Goal: Task Accomplishment & Management: Manage account settings

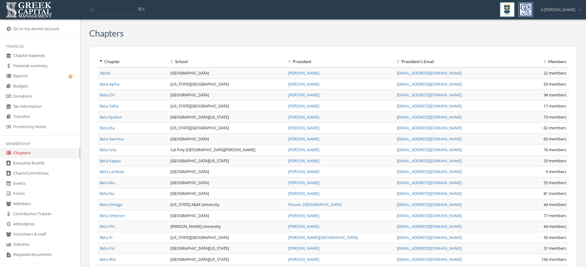
click at [24, 186] on link "Events" at bounding box center [40, 183] width 80 height 10
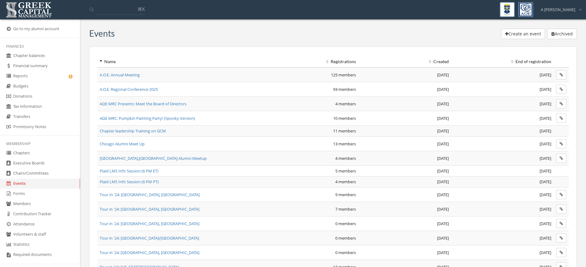
click at [442, 59] on th "Created" at bounding box center [404, 61] width 93 height 11
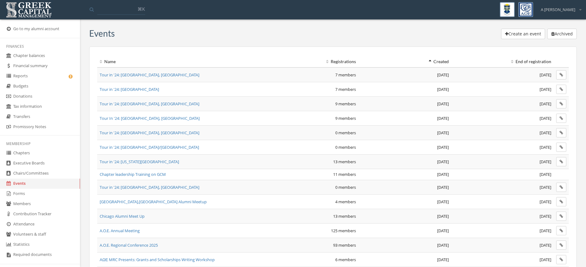
click at [444, 62] on th "Created" at bounding box center [404, 61] width 93 height 11
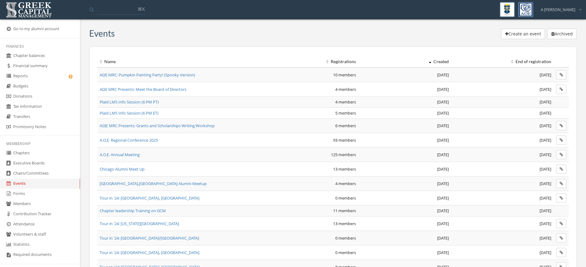
click at [162, 75] on span "AΩE MRC: Pumpkin Painting Party! (Spooky Version)" at bounding box center [147, 75] width 95 height 6
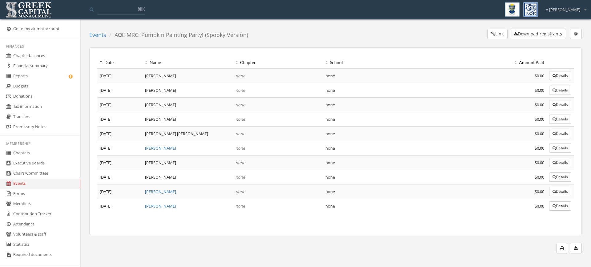
click at [554, 73] on button "Details" at bounding box center [560, 75] width 22 height 9
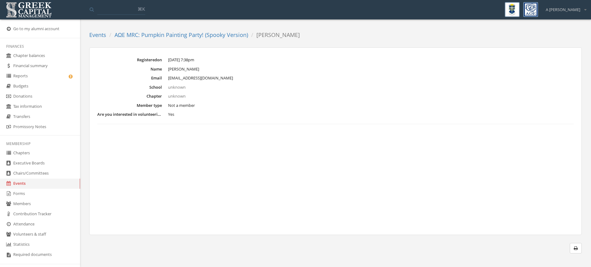
click at [198, 38] on link "AΩE MRC: Pumpkin Painting Party! (Spooky Version)" at bounding box center [181, 34] width 134 height 7
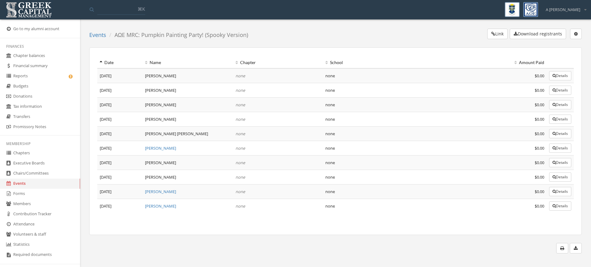
click at [566, 105] on button "Details" at bounding box center [560, 104] width 22 height 9
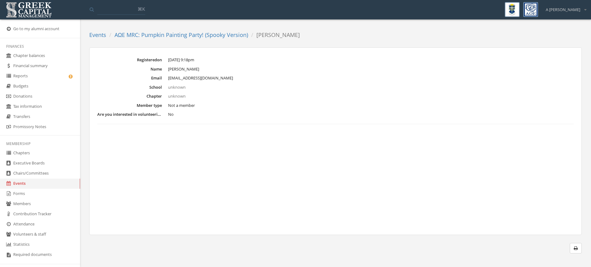
click at [162, 36] on link "AΩE MRC: Pumpkin Painting Party! (Spooky Version)" at bounding box center [181, 34] width 134 height 7
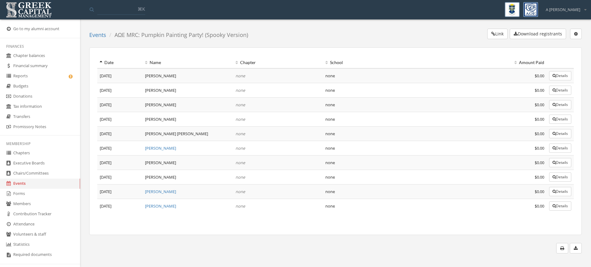
click at [558, 75] on button "Details" at bounding box center [560, 75] width 22 height 9
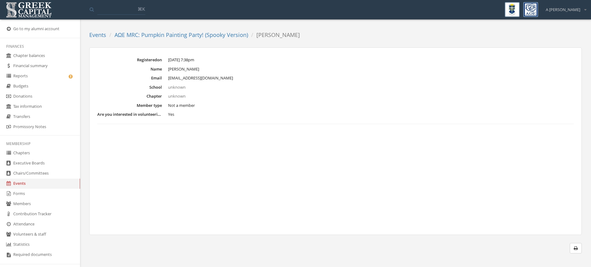
click at [211, 34] on link "AΩE MRC: Pumpkin Painting Party! (Spooky Version)" at bounding box center [181, 34] width 134 height 7
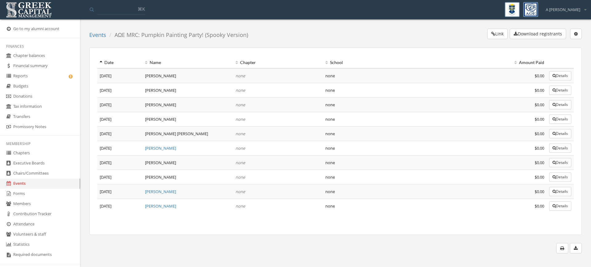
click at [555, 119] on button "Details" at bounding box center [560, 118] width 22 height 9
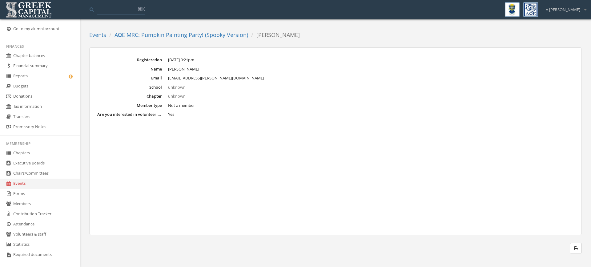
click at [225, 35] on link "AΩE MRC: Pumpkin Painting Party! (Spooky Version)" at bounding box center [181, 34] width 134 height 7
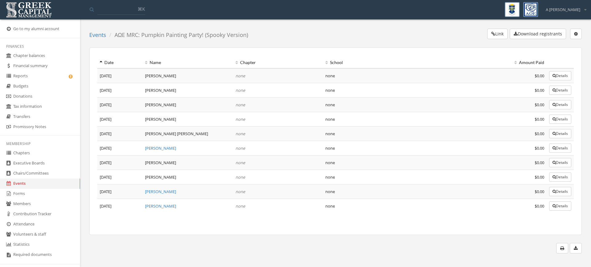
click at [570, 134] on button "Details" at bounding box center [560, 133] width 22 height 9
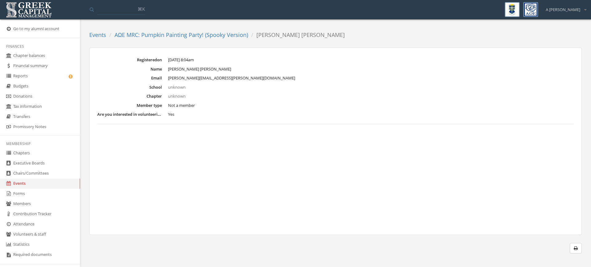
click at [213, 38] on link "AΩE MRC: Pumpkin Painting Party! (Spooky Version)" at bounding box center [181, 34] width 134 height 7
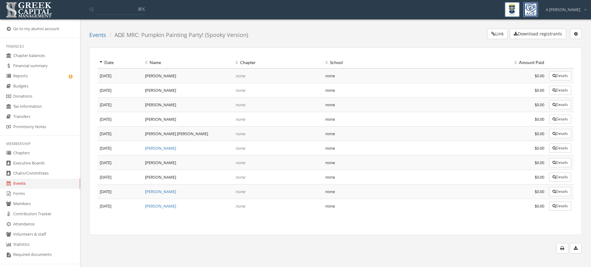
click at [559, 147] on button "Details" at bounding box center [560, 147] width 22 height 9
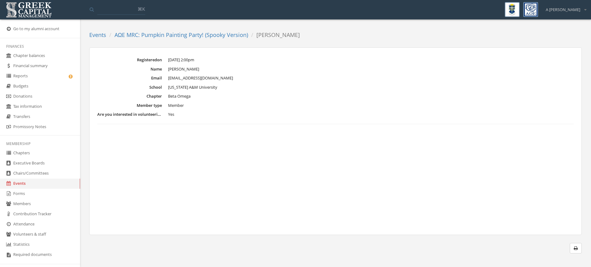
click at [184, 31] on ol "Events AΩE MRC: Pumpkin Painting Party! (Spooky Version) Gheila Berrios" at bounding box center [196, 35] width 215 height 13
click at [183, 39] on ol "Events AΩE MRC: Pumpkin Painting Party! (Spooky Version) Gheila Berrios" at bounding box center [196, 35] width 215 height 13
click at [184, 34] on link "AΩE MRC: Pumpkin Painting Party! (Spooky Version)" at bounding box center [181, 34] width 134 height 7
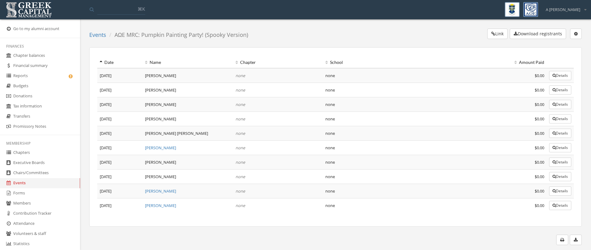
click at [555, 149] on button "Details" at bounding box center [560, 147] width 22 height 9
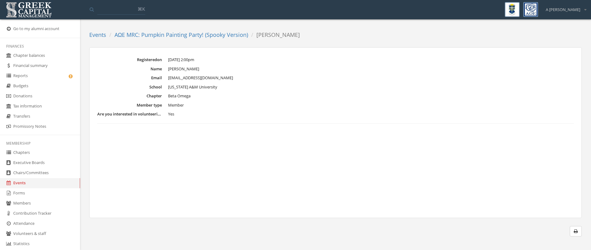
click at [167, 40] on ol "Events AΩE MRC: Pumpkin Painting Party! (Spooky Version) Gheila Berrios" at bounding box center [196, 35] width 215 height 13
click at [167, 33] on link "AΩE MRC: Pumpkin Painting Party! (Spooky Version)" at bounding box center [181, 34] width 134 height 7
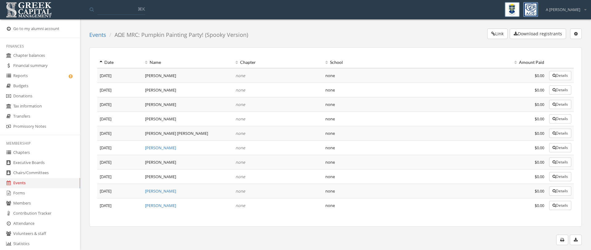
click at [560, 78] on button "Details" at bounding box center [560, 75] width 22 height 9
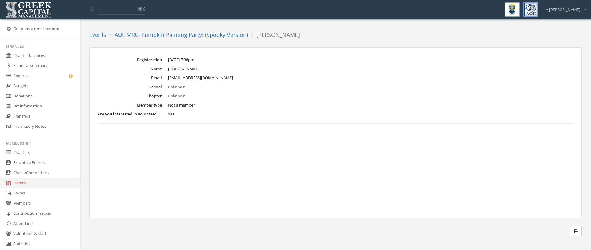
click at [186, 35] on link "AΩE MRC: Pumpkin Painting Party! (Spooky Version)" at bounding box center [181, 34] width 134 height 7
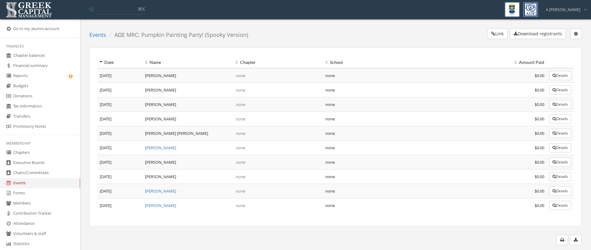
click at [558, 134] on button "Details" at bounding box center [560, 133] width 22 height 9
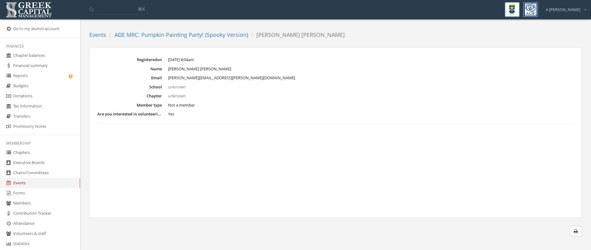
click at [189, 37] on link "AΩE MRC: Pumpkin Painting Party! (Spooky Version)" at bounding box center [181, 34] width 134 height 7
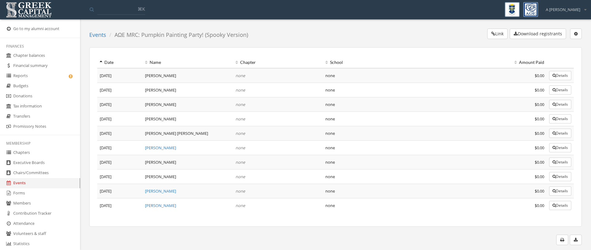
click at [559, 119] on button "Details" at bounding box center [560, 118] width 22 height 9
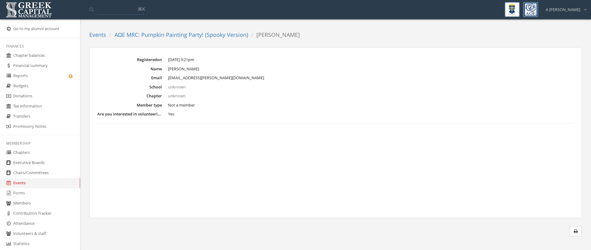
click at [195, 33] on link "AΩE MRC: Pumpkin Painting Party! (Spooky Version)" at bounding box center [181, 34] width 134 height 7
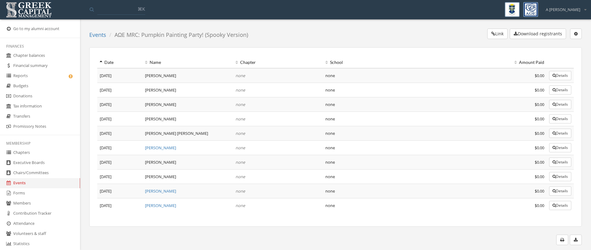
click at [568, 103] on button "Details" at bounding box center [560, 104] width 22 height 9
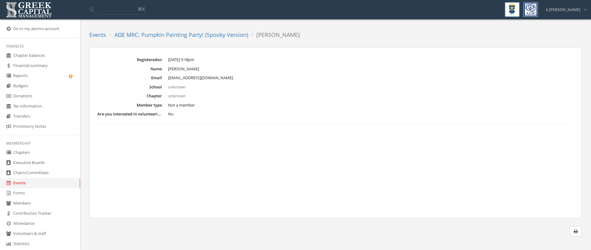
click at [199, 37] on link "AΩE MRC: Pumpkin Painting Party! (Spooky Version)" at bounding box center [181, 34] width 134 height 7
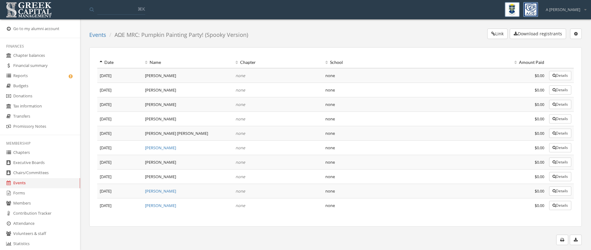
click at [554, 92] on icon "button" at bounding box center [553, 90] width 3 height 4
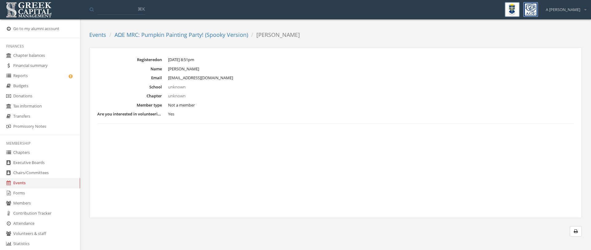
click at [201, 40] on ol "Events AΩE MRC: Pumpkin Painting Party! (Spooky Version) Melissa Esquivel" at bounding box center [196, 35] width 215 height 13
click at [201, 36] on link "AΩE MRC: Pumpkin Painting Party! (Spooky Version)" at bounding box center [181, 34] width 134 height 7
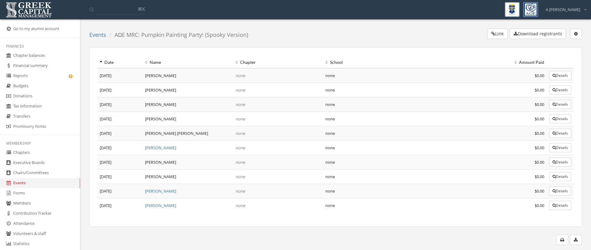
click at [555, 165] on button "Details" at bounding box center [560, 162] width 22 height 9
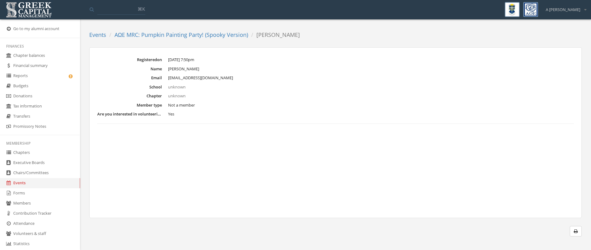
click at [188, 35] on link "AΩE MRC: Pumpkin Painting Party! (Spooky Version)" at bounding box center [181, 34] width 134 height 7
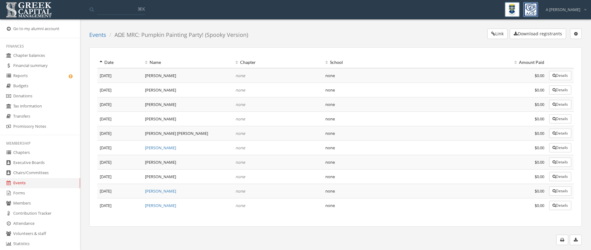
click at [565, 149] on button "Details" at bounding box center [560, 147] width 22 height 9
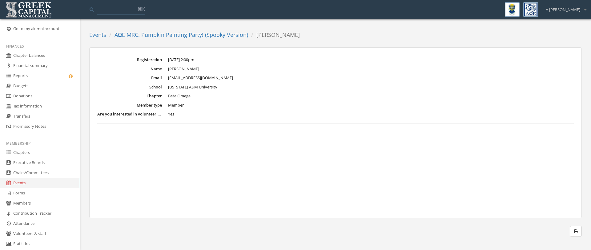
click at [173, 35] on link "AΩE MRC: Pumpkin Painting Party! (Spooky Version)" at bounding box center [181, 34] width 134 height 7
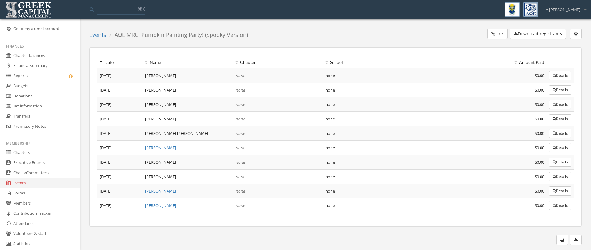
click at [29, 201] on link "Members" at bounding box center [40, 204] width 80 height 10
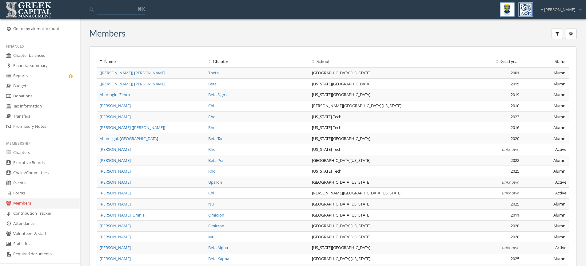
click at [558, 34] on icon "button" at bounding box center [557, 34] width 3 height 4
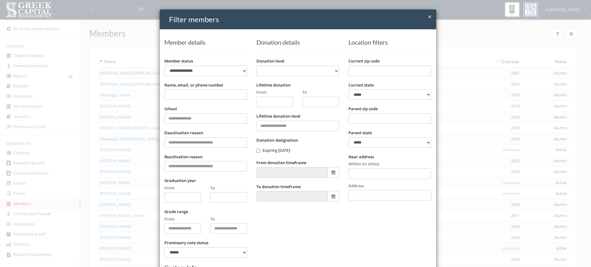
click at [192, 95] on input "Name, email, or phone number" at bounding box center [205, 94] width 83 height 10
type input "********"
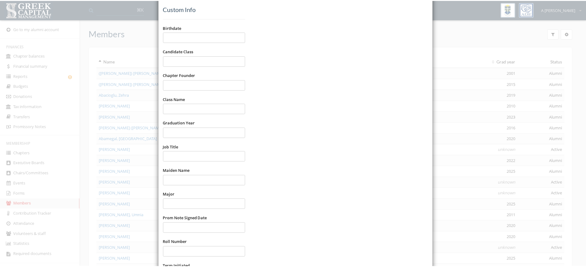
scroll to position [313, 0]
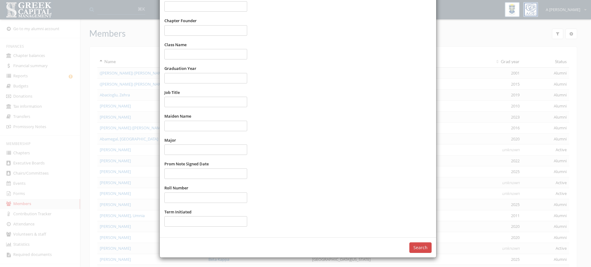
click at [423, 250] on button "Search" at bounding box center [420, 247] width 22 height 10
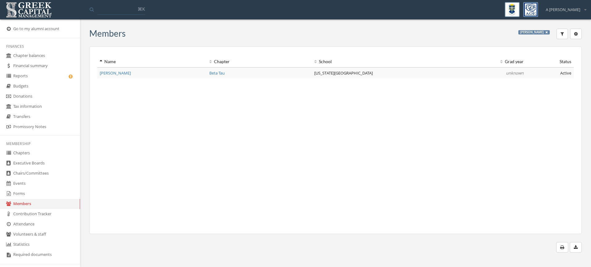
click at [26, 186] on link "Events" at bounding box center [40, 183] width 80 height 10
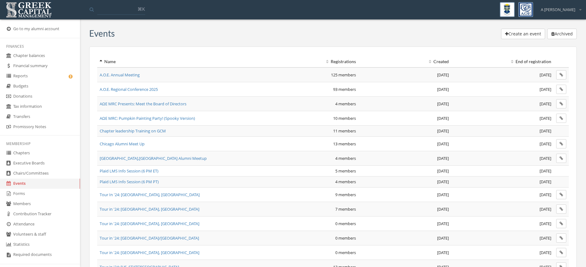
click at [440, 60] on th "Created" at bounding box center [404, 61] width 93 height 11
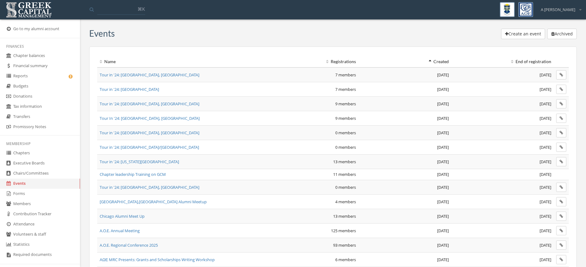
click at [444, 61] on th "Created" at bounding box center [404, 61] width 93 height 11
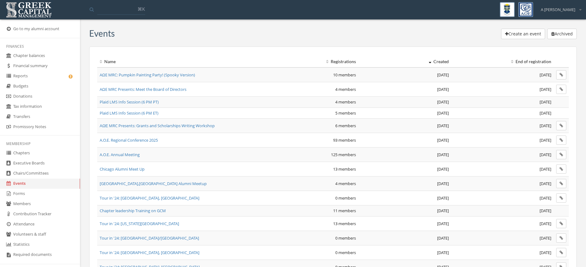
click at [154, 74] on span "AΩE MRC: Pumpkin Painting Party! (Spooky Version)" at bounding box center [147, 75] width 95 height 6
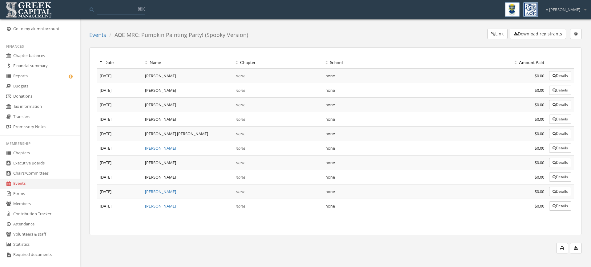
click at [564, 92] on button "Details" at bounding box center [560, 90] width 22 height 9
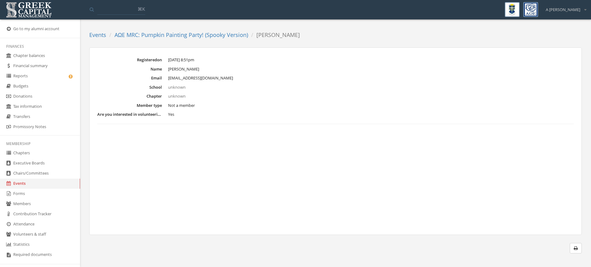
click at [189, 34] on link "AΩE MRC: Pumpkin Painting Party! (Spooky Version)" at bounding box center [181, 34] width 134 height 7
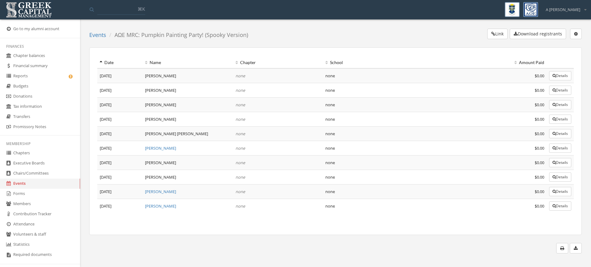
click at [498, 34] on button "Link" at bounding box center [497, 34] width 20 height 10
click at [581, 36] on button "button" at bounding box center [576, 34] width 12 height 10
click at [553, 44] on link "Edit event" at bounding box center [557, 47] width 44 height 10
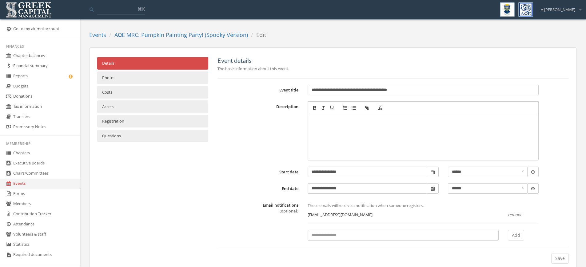
click at [129, 121] on link "Registration" at bounding box center [152, 121] width 111 height 13
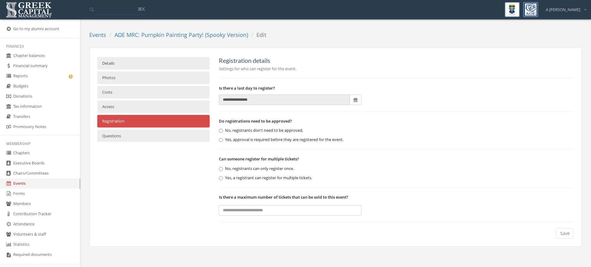
click at [117, 134] on link "Questions" at bounding box center [153, 136] width 112 height 13
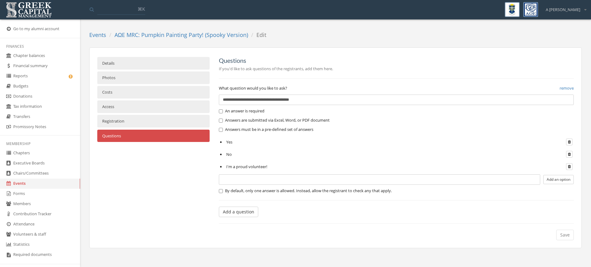
click at [122, 65] on link "Details" at bounding box center [153, 63] width 112 height 13
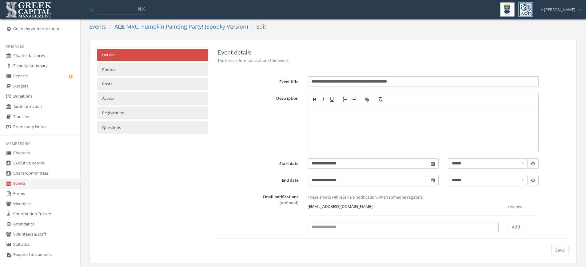
scroll to position [13, 0]
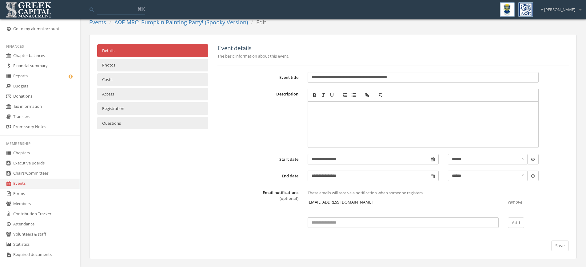
click at [132, 111] on link "Registration" at bounding box center [152, 108] width 111 height 13
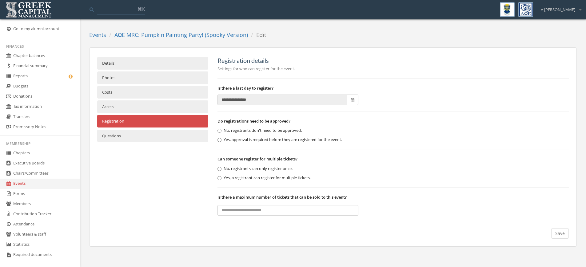
scroll to position [0, 0]
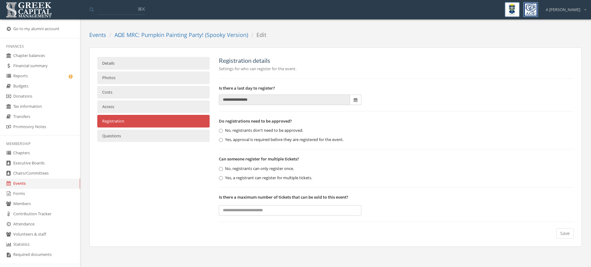
click at [119, 108] on link "Access" at bounding box center [153, 106] width 112 height 13
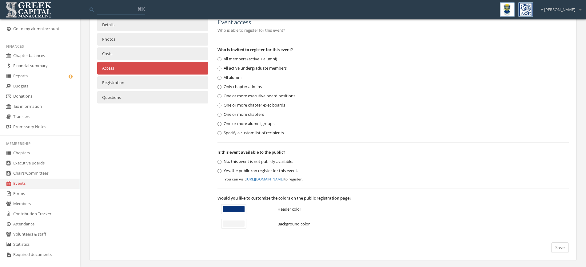
scroll to position [40, 0]
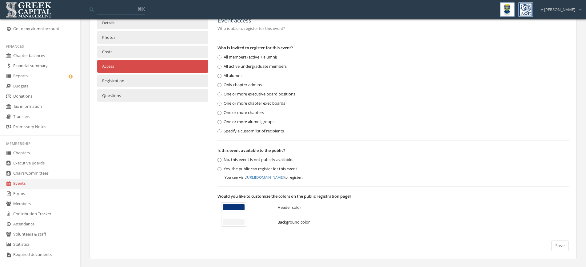
click at [155, 77] on link "Registration" at bounding box center [152, 80] width 111 height 13
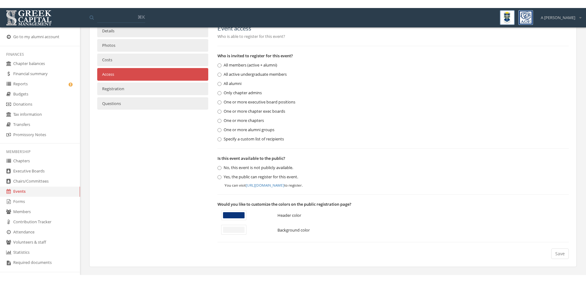
scroll to position [0, 0]
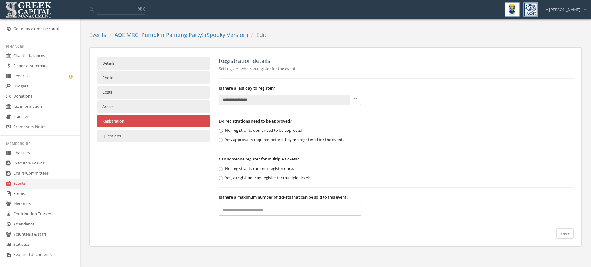
click at [174, 136] on link "Questions" at bounding box center [153, 136] width 112 height 13
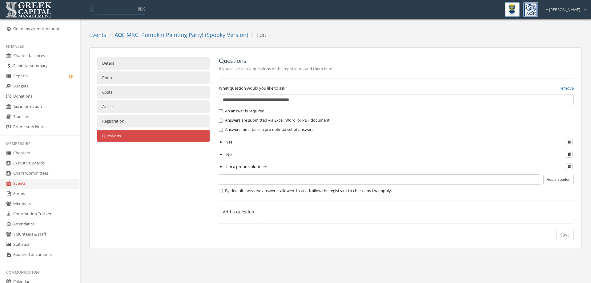
click at [129, 120] on link "Registration" at bounding box center [153, 121] width 112 height 13
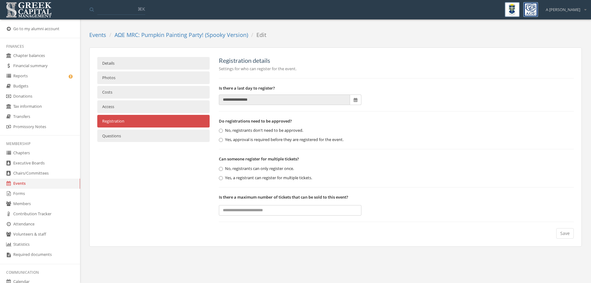
click at [249, 68] on p "Settings for who can register for the event." at bounding box center [396, 68] width 355 height 7
click at [157, 108] on link "Access" at bounding box center [153, 106] width 112 height 13
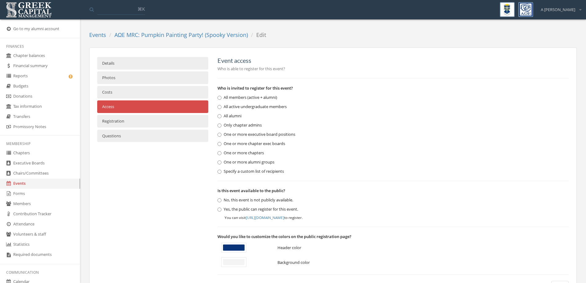
click at [162, 94] on link "Costs" at bounding box center [152, 92] width 111 height 13
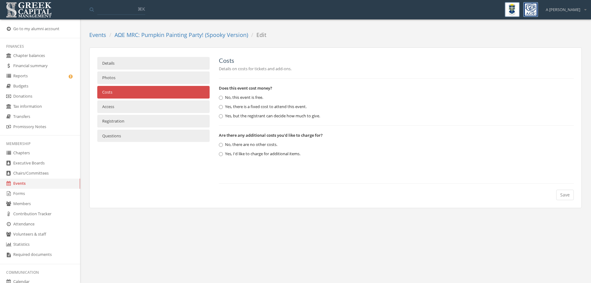
click at [162, 83] on link "Photos" at bounding box center [153, 77] width 112 height 13
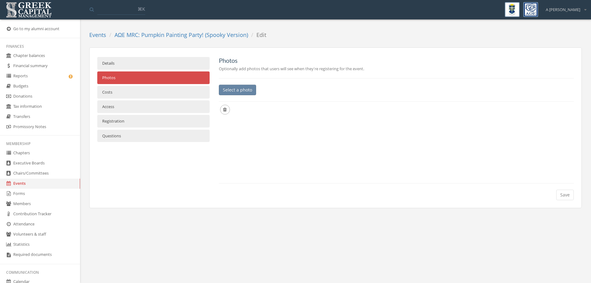
click at [162, 69] on link "Details" at bounding box center [153, 63] width 112 height 13
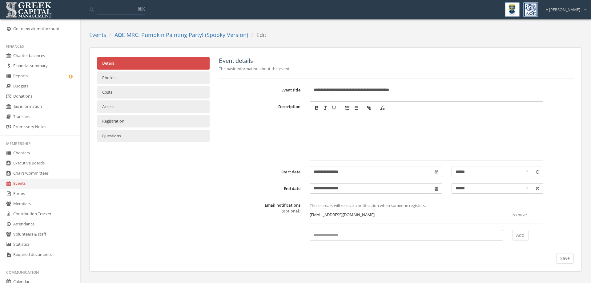
click at [26, 183] on link "Events" at bounding box center [40, 183] width 80 height 10
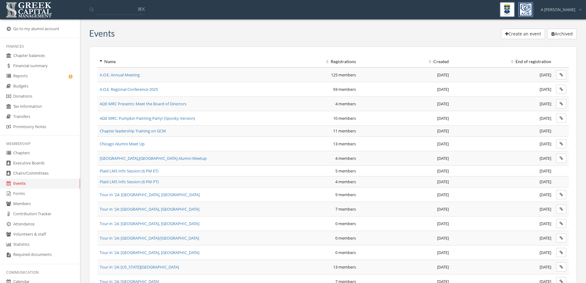
click at [153, 104] on span "AΩE MRC Presents: Meet the Board of Directors" at bounding box center [143, 104] width 87 height 6
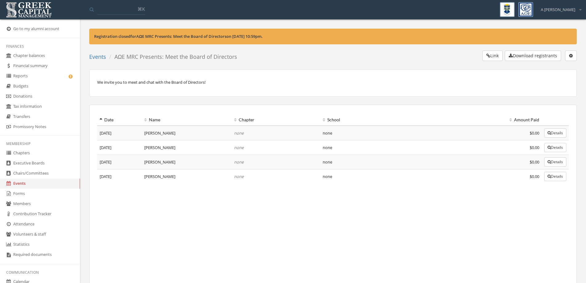
click at [490, 58] on button "Link" at bounding box center [492, 55] width 20 height 10
click at [101, 59] on link "Events" at bounding box center [97, 56] width 17 height 7
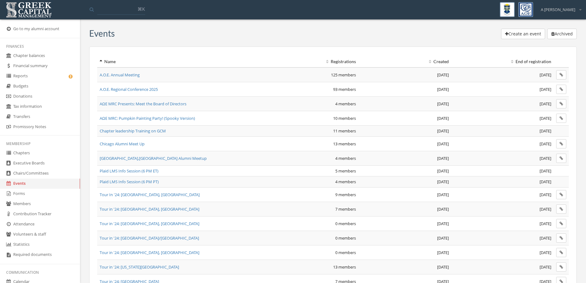
click at [431, 65] on th "Created" at bounding box center [404, 61] width 93 height 11
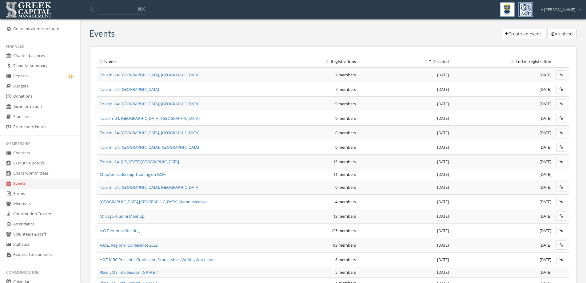
click at [436, 60] on th "Created" at bounding box center [404, 61] width 93 height 11
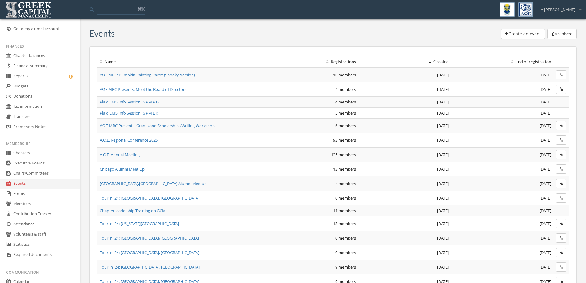
click at [169, 128] on span "ΑΩΕ MRC Presents: Grants and Scholarships Writing Workshop" at bounding box center [157, 126] width 115 height 6
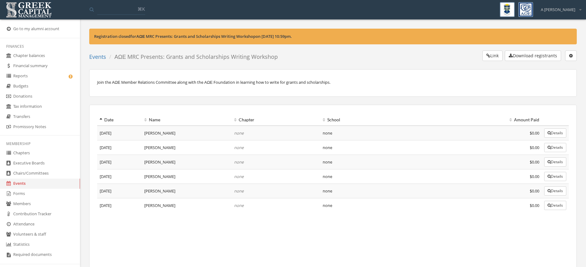
click at [563, 176] on button "Details" at bounding box center [555, 176] width 22 height 9
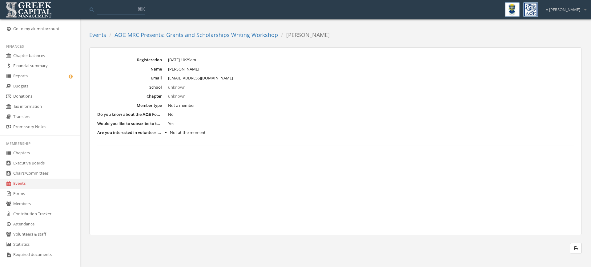
click at [146, 35] on link "ΑΩΕ MRC Presents: Grants and Scholarships Writing Workshop" at bounding box center [195, 34] width 163 height 7
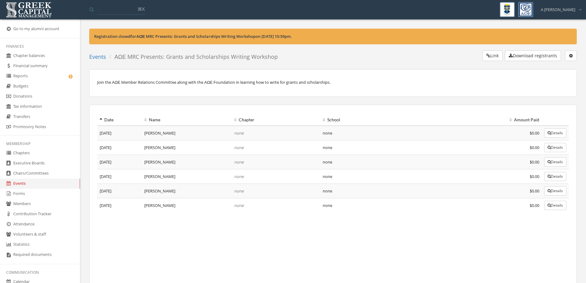
click at [41, 96] on link "Donations" at bounding box center [40, 96] width 80 height 10
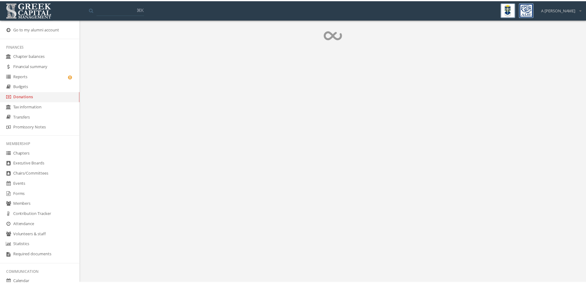
scroll to position [12, 0]
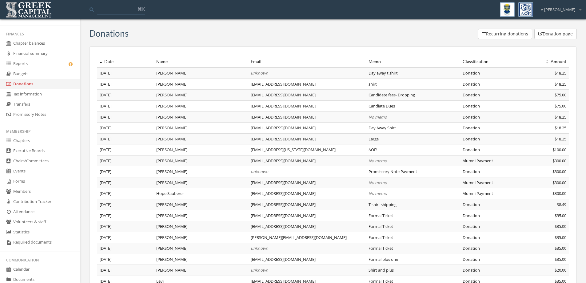
click at [563, 32] on button "Donation page" at bounding box center [555, 34] width 42 height 10
click at [559, 34] on button "Donation page" at bounding box center [555, 34] width 42 height 10
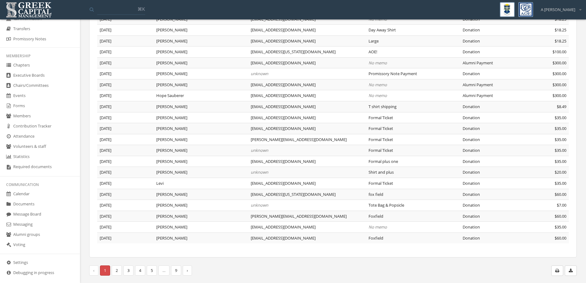
scroll to position [94, 0]
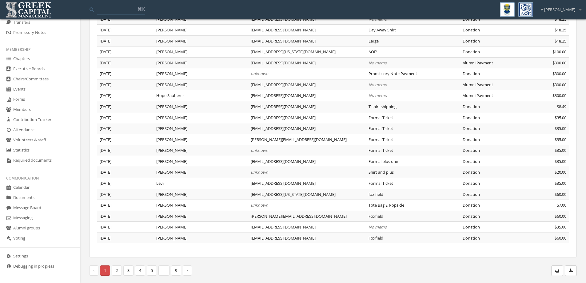
click at [58, 118] on link "Contribution Tracker" at bounding box center [40, 120] width 80 height 10
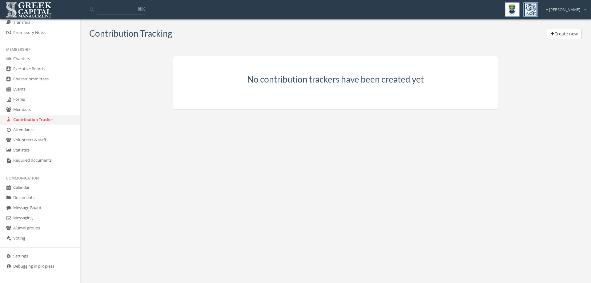
click at [560, 31] on button "Create new" at bounding box center [564, 34] width 35 height 10
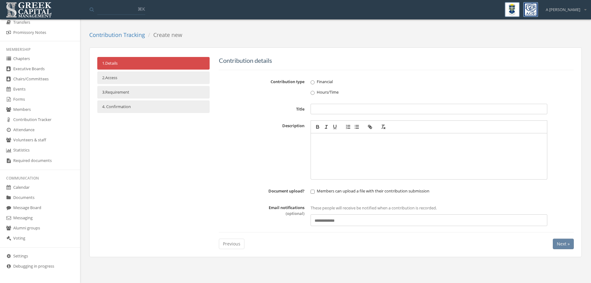
click at [124, 40] on ol "Contribution Tracking Create new" at bounding box center [138, 35] width 98 height 13
click at [124, 37] on link "Contribution Tracking" at bounding box center [117, 34] width 56 height 7
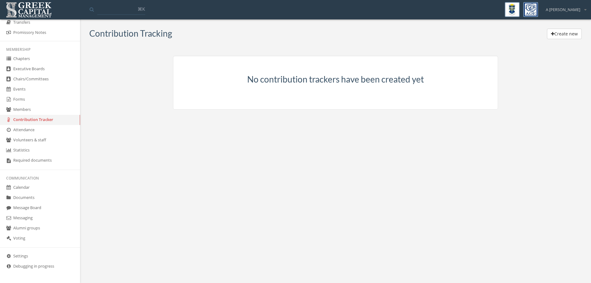
click at [568, 34] on button "Create new" at bounding box center [564, 34] width 35 height 10
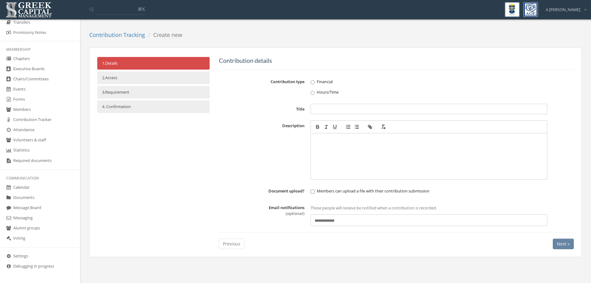
click at [153, 79] on link "2. Access" at bounding box center [153, 77] width 112 height 13
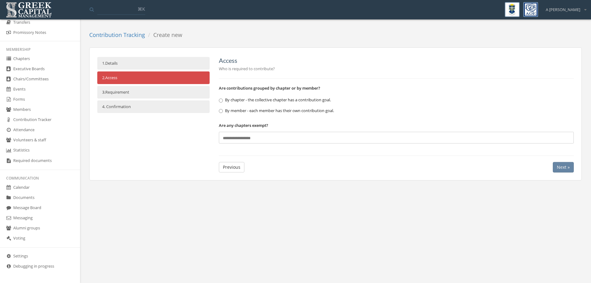
click at [150, 92] on link "3. Requirement" at bounding box center [153, 92] width 112 height 13
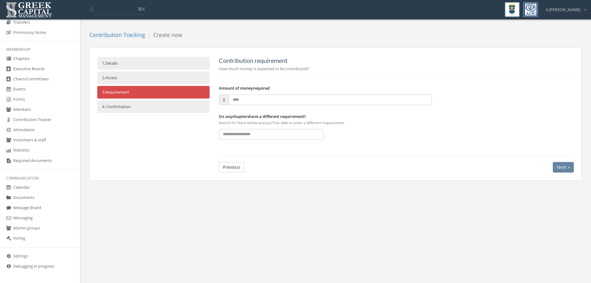
click at [152, 70] on ul "1. Details 2. Access 3. Requirement 4. Confirmation" at bounding box center [153, 86] width 112 height 58
click at [155, 62] on link "1. Details" at bounding box center [153, 63] width 112 height 13
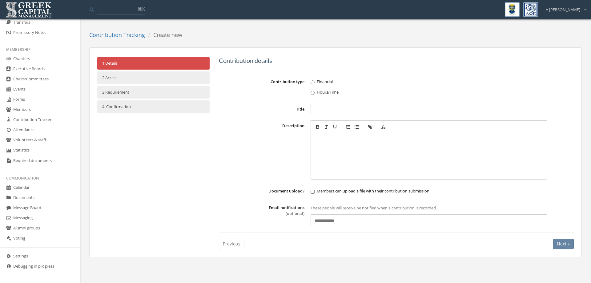
click at [156, 81] on link "2. Access" at bounding box center [153, 77] width 112 height 13
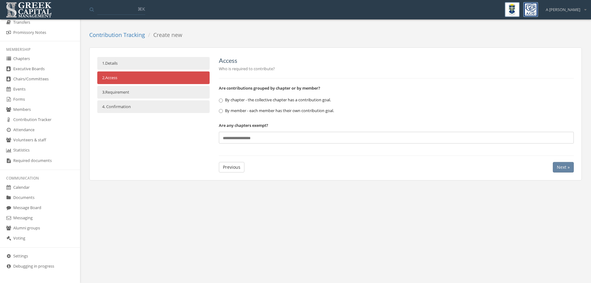
click at [157, 66] on link "1. Details" at bounding box center [153, 63] width 112 height 13
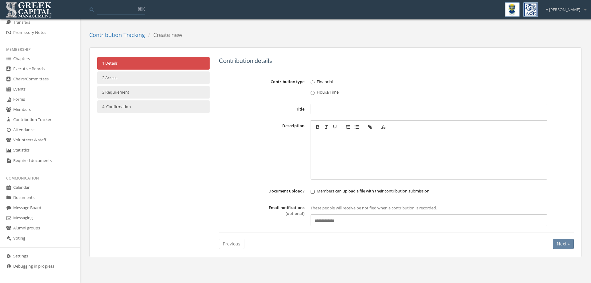
click at [328, 91] on label "Hours/Time" at bounding box center [416, 92] width 213 height 6
click at [330, 111] on input "Title" at bounding box center [428, 109] width 237 height 10
type input "**********"
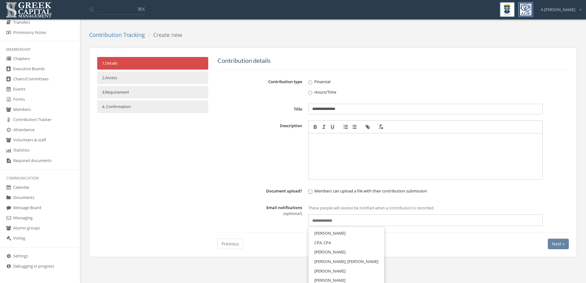
click at [391, 216] on div "Select users…" at bounding box center [425, 220] width 234 height 12
type input "**"
click at [320, 234] on mark "We" at bounding box center [320, 233] width 7 height 7
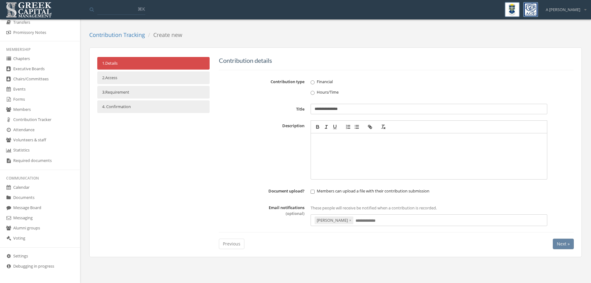
click at [556, 242] on button "Next »" at bounding box center [563, 243] width 21 height 10
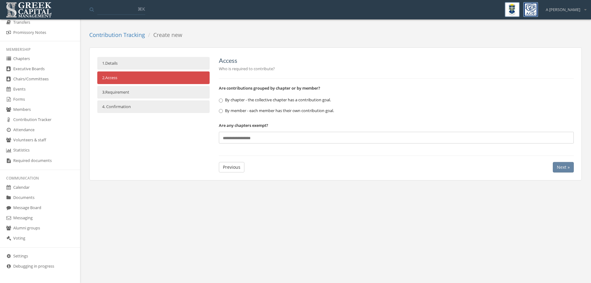
click at [299, 108] on label "By member - each member has their own contribution goal." at bounding box center [325, 110] width 213 height 6
click at [563, 166] on span "Next »" at bounding box center [563, 167] width 13 height 6
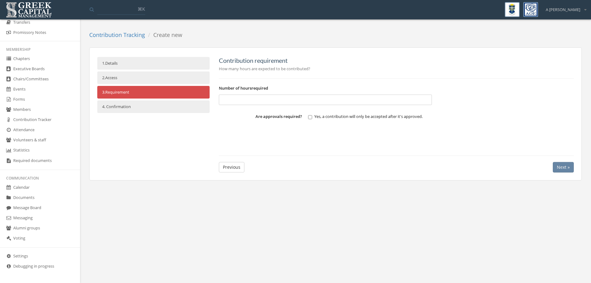
click at [561, 167] on span "Next »" at bounding box center [563, 167] width 13 height 6
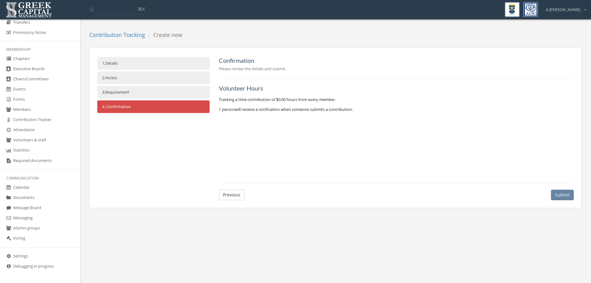
click at [563, 194] on button "Submit" at bounding box center [562, 195] width 23 height 10
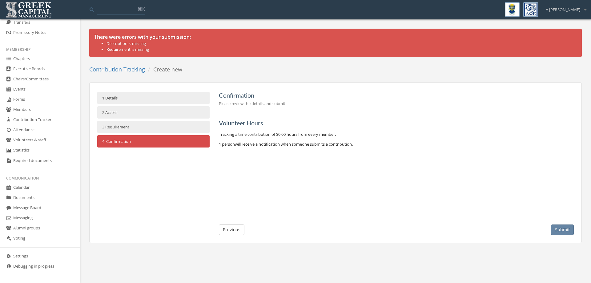
click at [136, 122] on link "3. Requirement" at bounding box center [153, 127] width 112 height 13
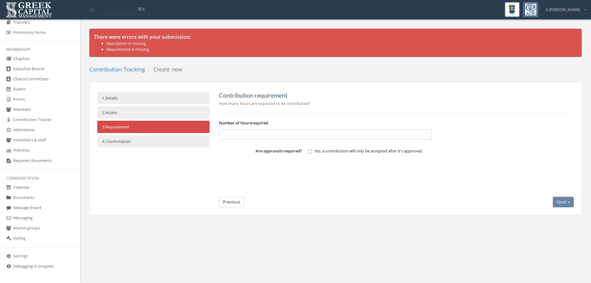
click at [259, 133] on input at bounding box center [325, 134] width 213 height 10
click at [270, 134] on input at bounding box center [325, 134] width 213 height 10
click at [134, 102] on link "1. Details" at bounding box center [153, 98] width 112 height 13
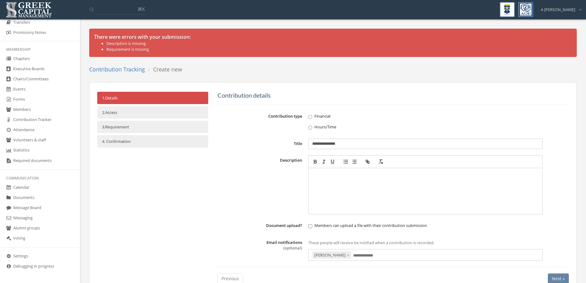
scroll to position [17, 0]
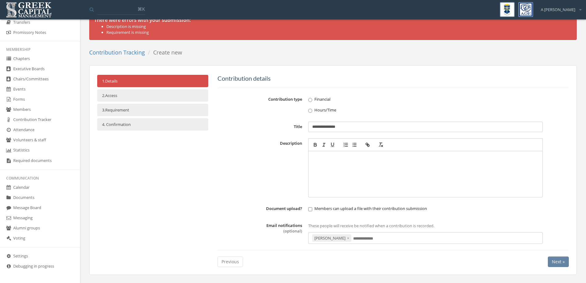
click at [330, 171] on div at bounding box center [426, 174] width 228 height 40
click at [142, 129] on link "4. Confirmation" at bounding box center [152, 124] width 111 height 13
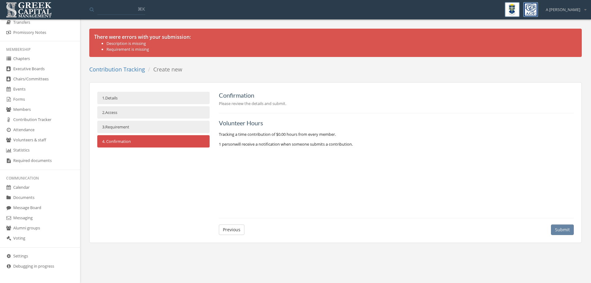
click at [566, 229] on button "Submit" at bounding box center [562, 229] width 23 height 10
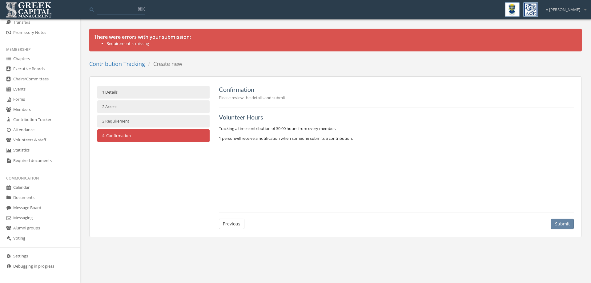
click at [141, 120] on link "3. Requirement" at bounding box center [153, 121] width 112 height 13
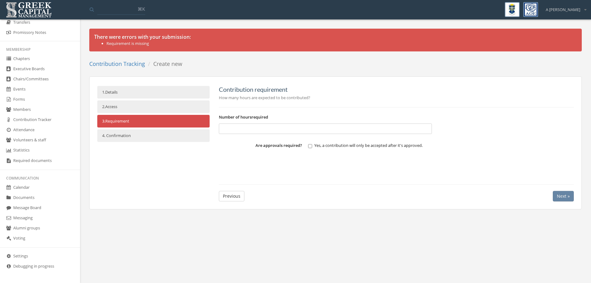
click at [291, 133] on input at bounding box center [325, 128] width 213 height 10
type input "****"
click at [322, 171] on div "Contribution requirement How many hours are expected to be contributed? Number …" at bounding box center [396, 132] width 355 height 92
click at [564, 198] on span "Next »" at bounding box center [563, 196] width 13 height 6
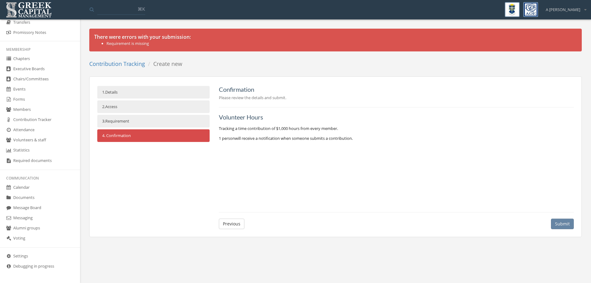
click at [566, 227] on button "Submit" at bounding box center [562, 223] width 23 height 10
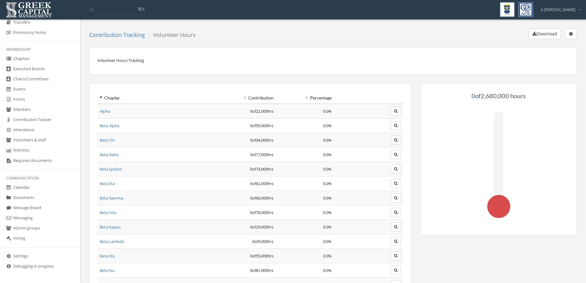
click at [571, 30] on button "button" at bounding box center [571, 34] width 12 height 10
click at [557, 49] on link "Edit" at bounding box center [552, 47] width 44 height 10
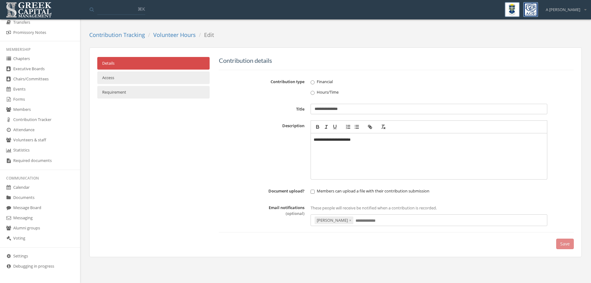
click at [157, 81] on link "Access" at bounding box center [153, 77] width 112 height 13
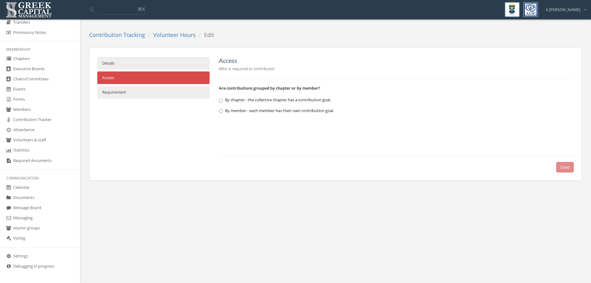
click at [166, 33] on link "Volunteer Hours" at bounding box center [174, 34] width 42 height 7
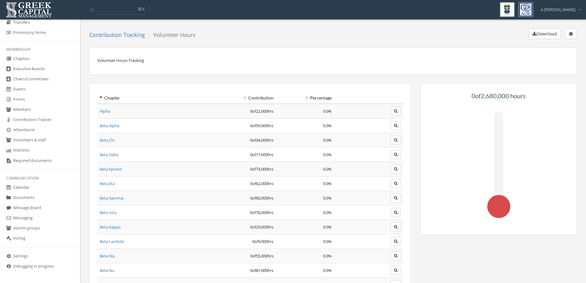
click at [130, 37] on link "Contribution Tracking" at bounding box center [117, 34] width 56 height 7
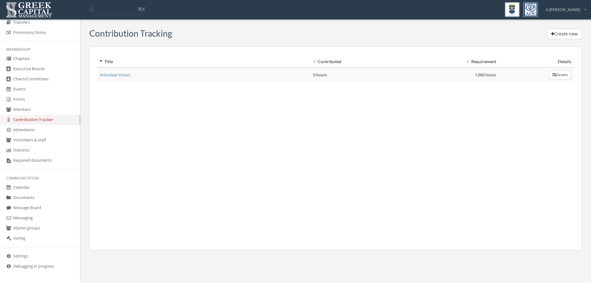
click at [560, 75] on button "Details" at bounding box center [560, 74] width 22 height 9
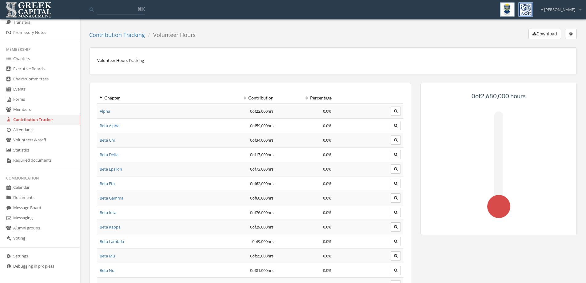
click at [108, 112] on link "Alpha" at bounding box center [105, 111] width 10 height 6
click at [43, 119] on link "Contribution Tracker" at bounding box center [40, 120] width 80 height 10
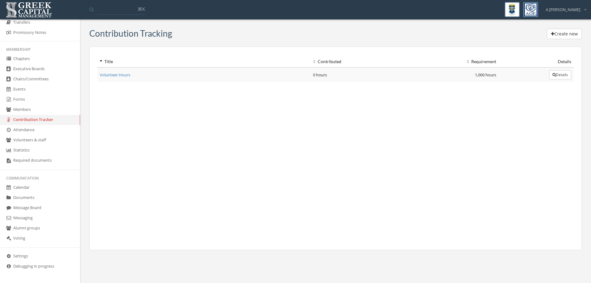
click at [122, 73] on link "Volunteer Hours" at bounding box center [115, 75] width 30 height 6
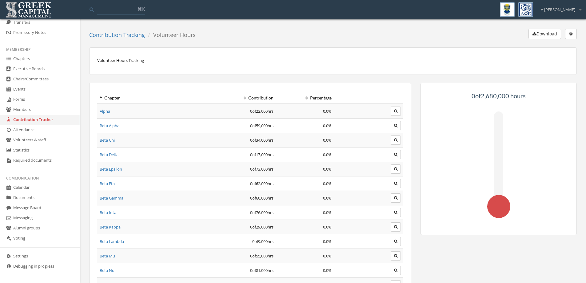
click at [19, 107] on link "Members" at bounding box center [40, 110] width 80 height 10
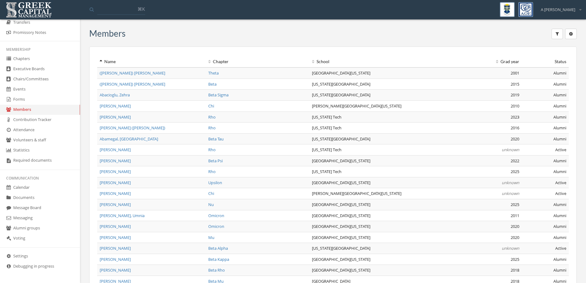
click at [34, 59] on link "Chapters" at bounding box center [40, 59] width 80 height 10
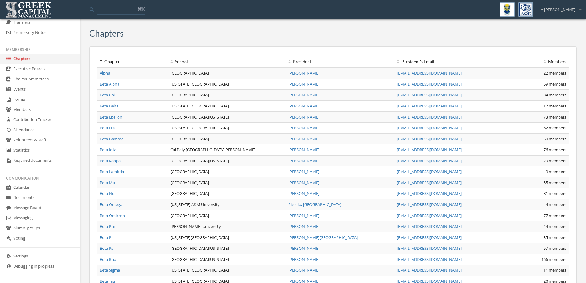
click at [98, 88] on td "Beta Alpha" at bounding box center [132, 83] width 71 height 11
click at [100, 84] on link "Beta Alpha" at bounding box center [110, 84] width 20 height 6
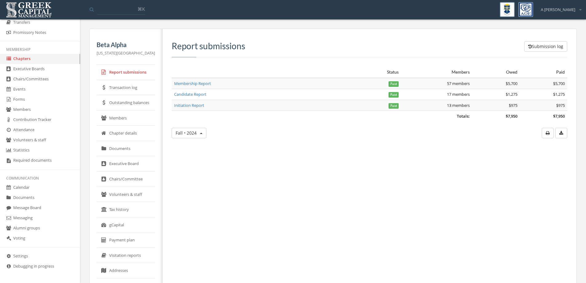
click at [122, 114] on link "Members" at bounding box center [126, 117] width 58 height 15
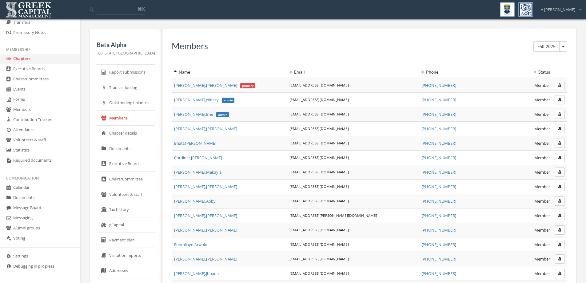
click at [543, 73] on th "Status" at bounding box center [524, 71] width 57 height 11
click at [545, 73] on th "Status" at bounding box center [524, 71] width 57 height 11
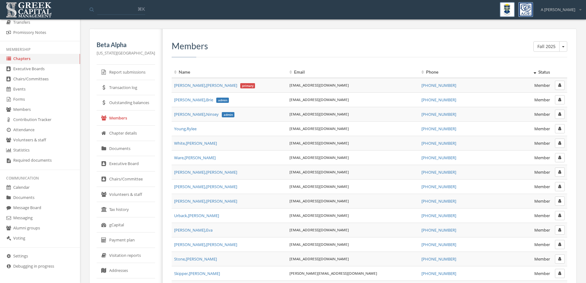
click at [30, 104] on link "Forms" at bounding box center [40, 99] width 80 height 10
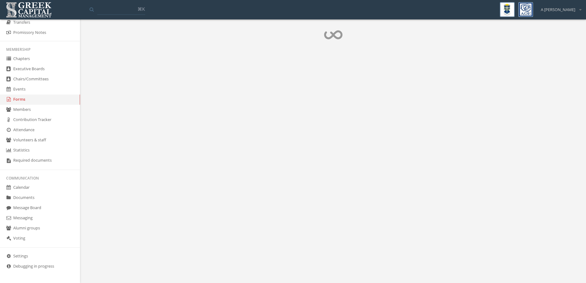
click at [27, 114] on link "Members" at bounding box center [40, 110] width 80 height 10
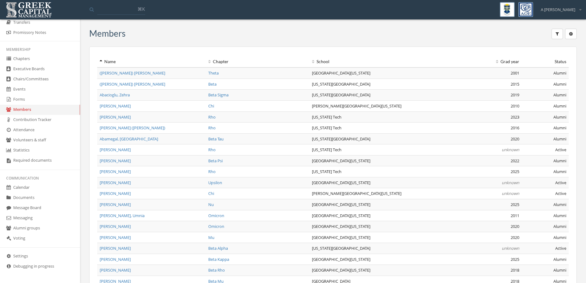
click at [570, 36] on button "button" at bounding box center [571, 34] width 12 height 10
click at [558, 36] on button "button" at bounding box center [557, 34] width 11 height 10
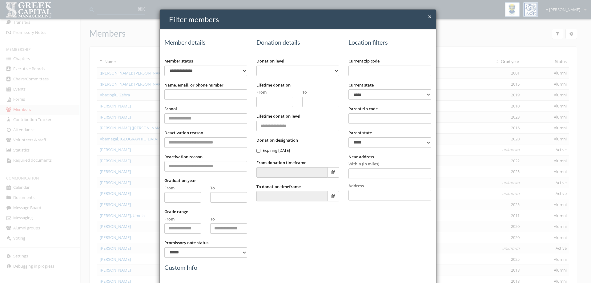
click at [192, 97] on input "Name, email, or phone number" at bounding box center [205, 94] width 83 height 10
type input "*****"
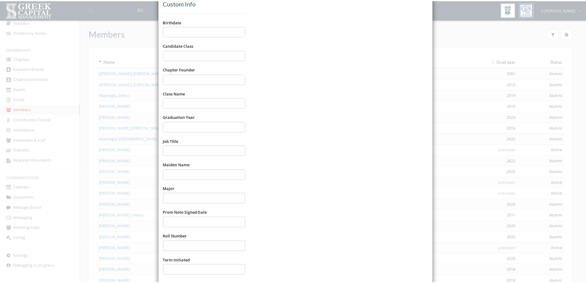
scroll to position [297, 0]
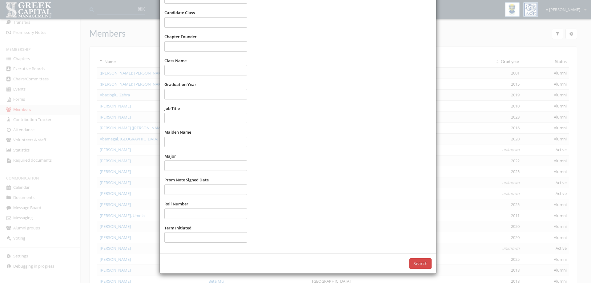
click at [411, 258] on button "Search" at bounding box center [420, 263] width 22 height 10
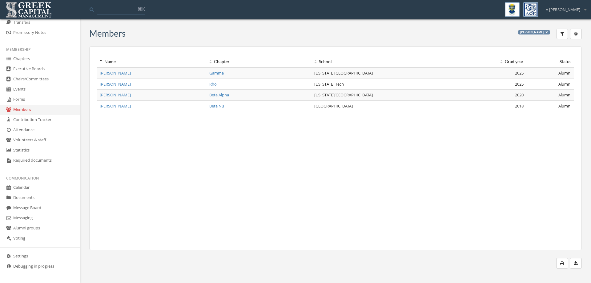
click at [110, 72] on span "Arney, Caeley" at bounding box center [115, 73] width 31 height 6
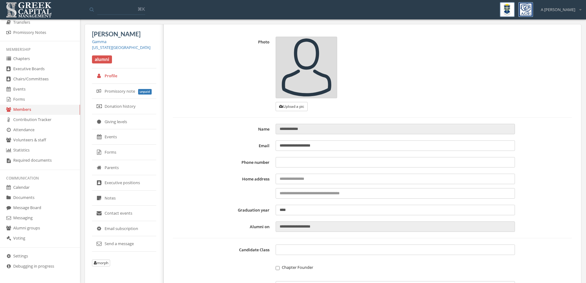
type input "**********"
click at [109, 87] on link "Promissory note unpaid" at bounding box center [124, 91] width 64 height 15
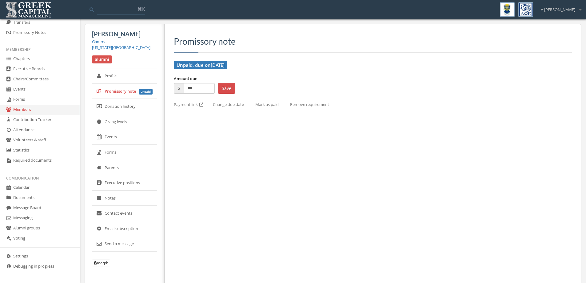
click at [120, 105] on link "Donation history" at bounding box center [124, 106] width 65 height 15
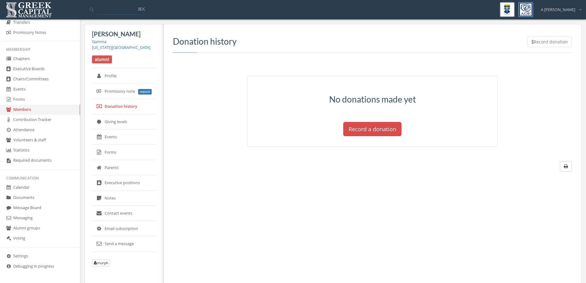
click at [122, 121] on link "Giving levels" at bounding box center [124, 121] width 64 height 15
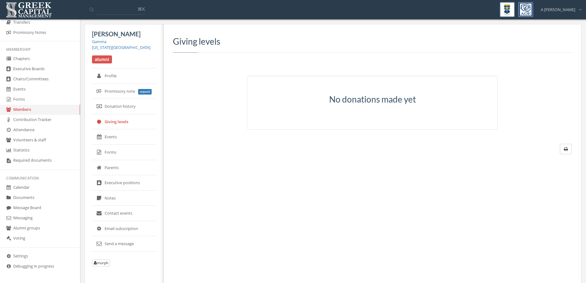
click at [99, 42] on link "Gamma" at bounding box center [99, 42] width 14 height 6
click at [115, 78] on link "Profile" at bounding box center [124, 75] width 64 height 15
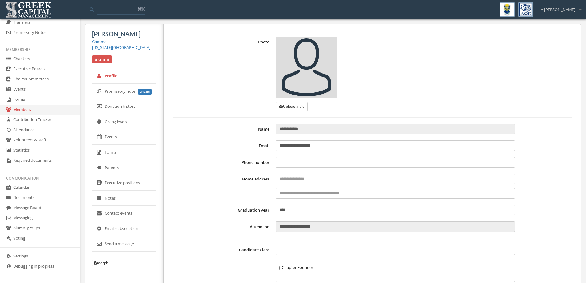
type input "**********"
click at [97, 42] on link "Gamma" at bounding box center [99, 42] width 14 height 6
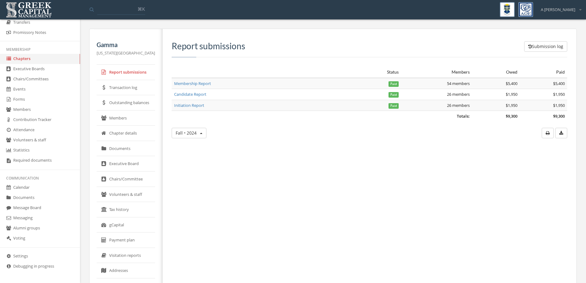
click at [127, 122] on link "Members" at bounding box center [126, 117] width 58 height 15
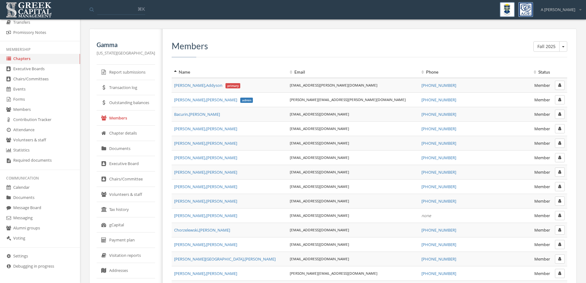
click at [561, 48] on button "Fall 2025" at bounding box center [563, 46] width 8 height 10
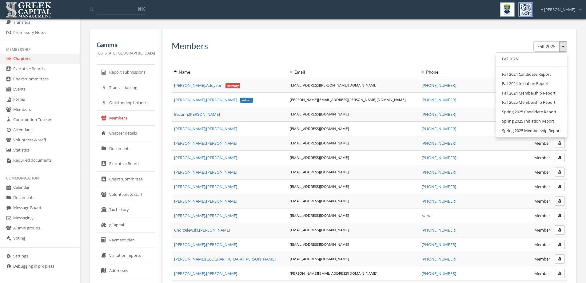
click at [526, 84] on link "Fall 2024 Initiation Report" at bounding box center [531, 84] width 66 height 10
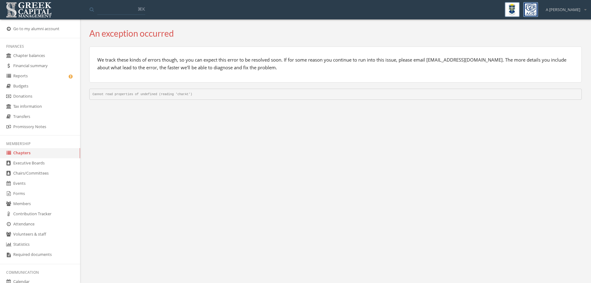
click at [20, 149] on link "Chapters" at bounding box center [40, 153] width 80 height 10
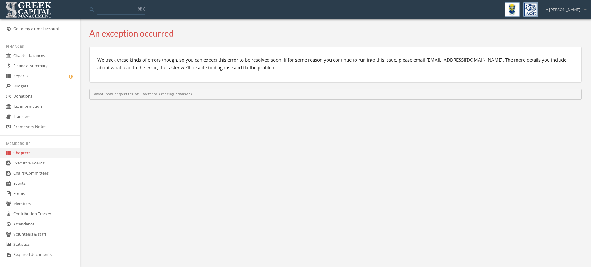
click at [31, 151] on link "Chapters" at bounding box center [40, 153] width 80 height 10
click at [35, 168] on link "Chairs/Committees" at bounding box center [40, 173] width 80 height 10
click at [24, 160] on link "Executive Boards" at bounding box center [40, 163] width 80 height 10
click at [36, 50] on li "Finances" at bounding box center [40, 46] width 80 height 9
click at [33, 59] on link "Chapter balances" at bounding box center [40, 56] width 80 height 10
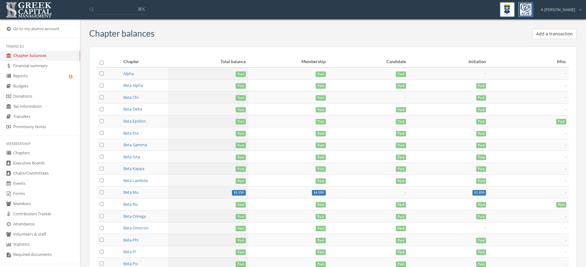
click at [31, 158] on link "Executive Boards" at bounding box center [40, 163] width 80 height 10
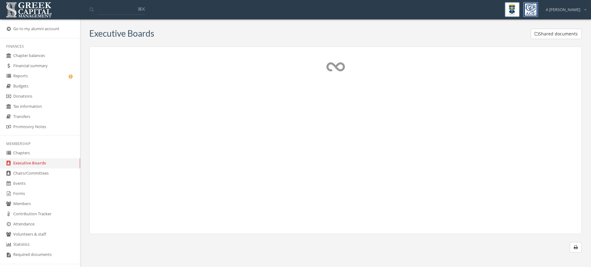
click at [31, 154] on link "Chapters" at bounding box center [40, 153] width 80 height 10
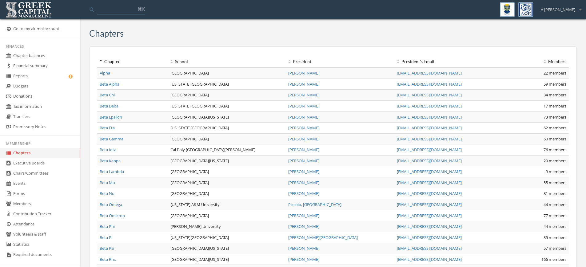
click at [108, 74] on link "Alpha" at bounding box center [105, 73] width 10 height 6
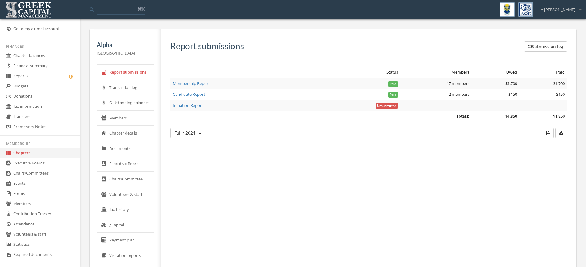
click at [121, 122] on link "Members" at bounding box center [125, 117] width 57 height 15
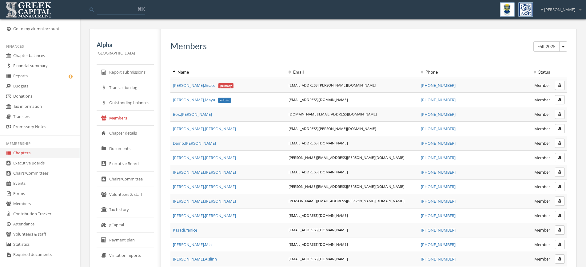
click at [555, 48] on button "Fall 2025" at bounding box center [547, 46] width 26 height 10
click at [562, 47] on span "Fall 2025" at bounding box center [563, 46] width 2 height 1
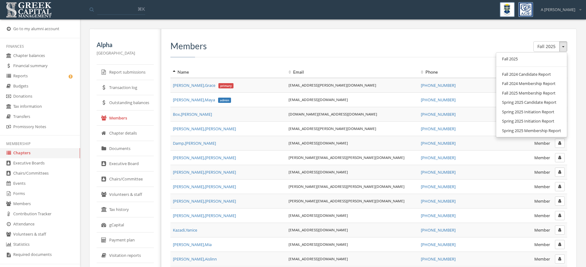
click at [528, 83] on link "Fall 2024 Membership Report" at bounding box center [531, 84] width 66 height 10
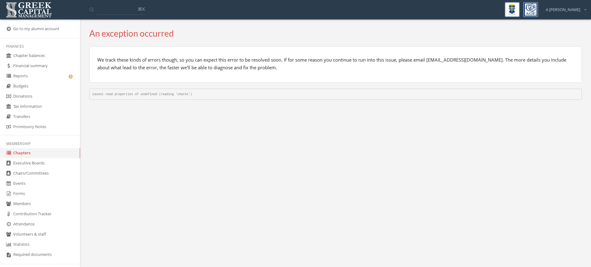
click at [22, 158] on link "Executive Boards" at bounding box center [40, 163] width 80 height 10
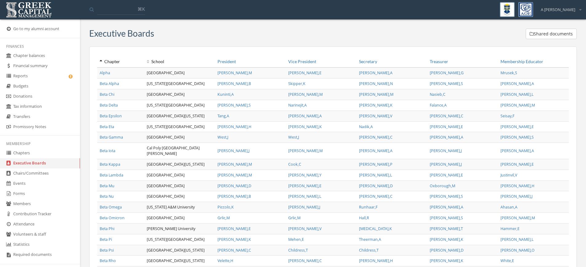
click at [107, 74] on link "Alpha" at bounding box center [105, 72] width 10 height 5
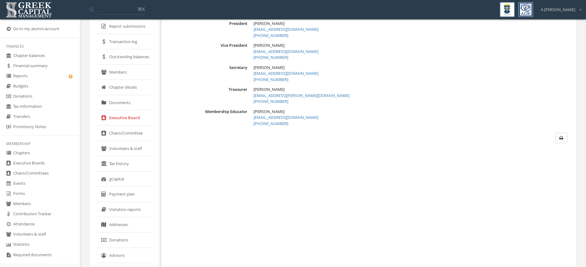
scroll to position [15, 0]
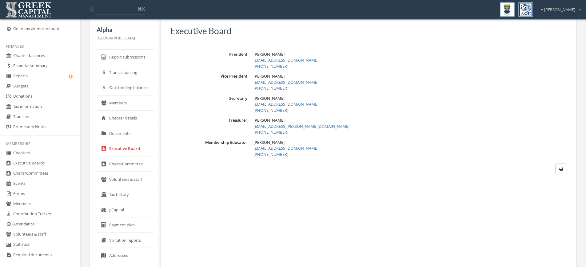
click at [125, 54] on link "Report submissions" at bounding box center [125, 57] width 57 height 15
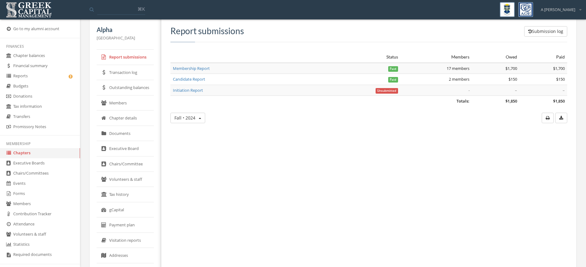
click at [134, 102] on link "Members" at bounding box center [125, 102] width 57 height 15
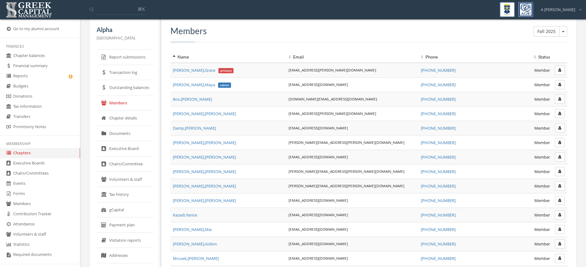
click at [565, 33] on button "Fall 2025" at bounding box center [563, 31] width 8 height 10
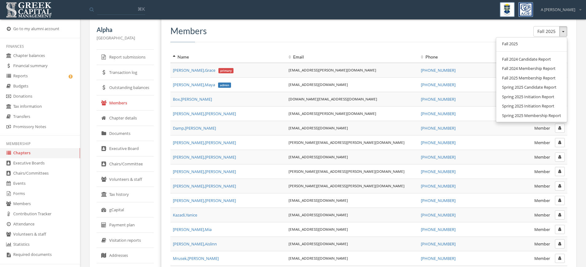
click at [399, 35] on h3 "Members" at bounding box center [368, 31] width 397 height 10
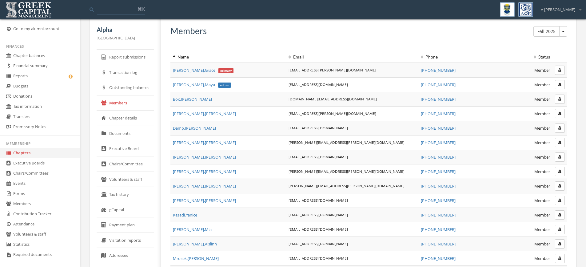
click at [565, 32] on button "Fall 2025" at bounding box center [563, 31] width 8 height 10
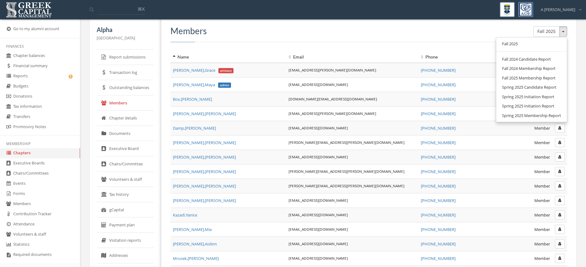
click at [472, 28] on h3 "Members" at bounding box center [368, 31] width 397 height 10
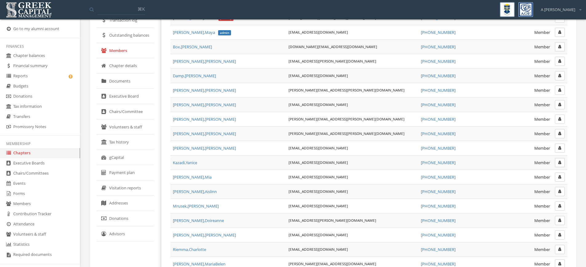
scroll to position [77, 0]
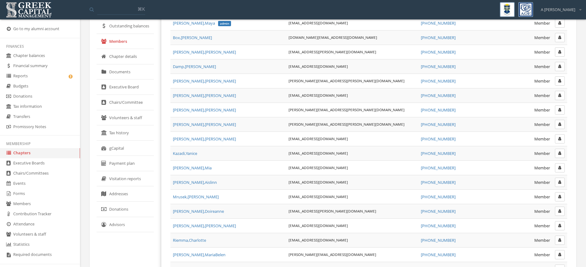
click at [112, 191] on link "Addresses" at bounding box center [125, 193] width 57 height 15
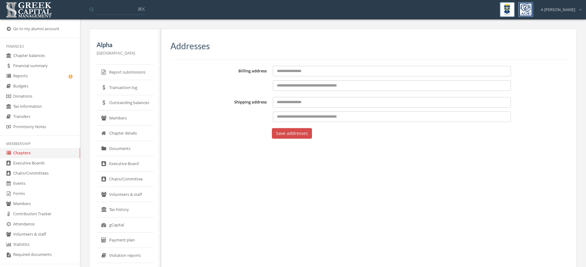
click at [130, 92] on link "Transaction log" at bounding box center [125, 87] width 57 height 15
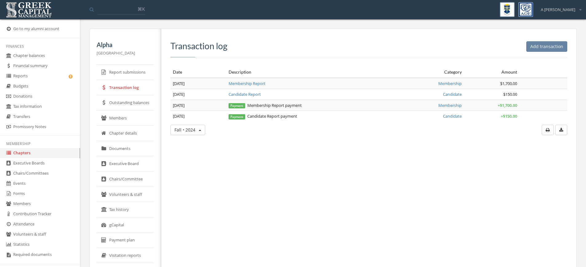
click at [137, 136] on link "Chapter details" at bounding box center [125, 133] width 57 height 15
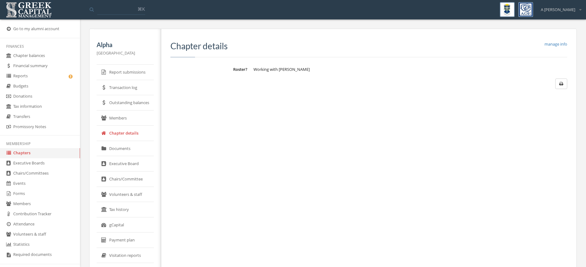
click at [141, 164] on link "Executive Board" at bounding box center [125, 163] width 57 height 15
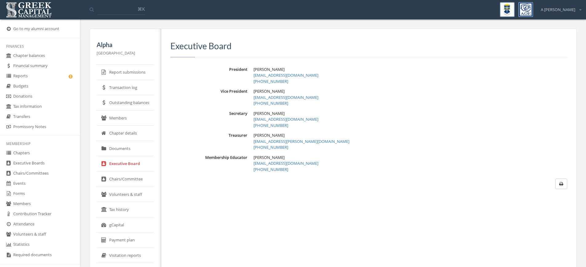
click at [142, 148] on link "Documents" at bounding box center [125, 148] width 57 height 15
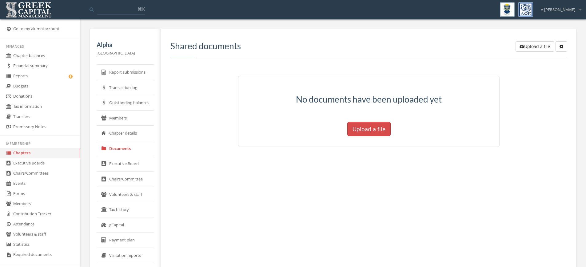
click at [121, 130] on link "Chapter details" at bounding box center [125, 133] width 57 height 15
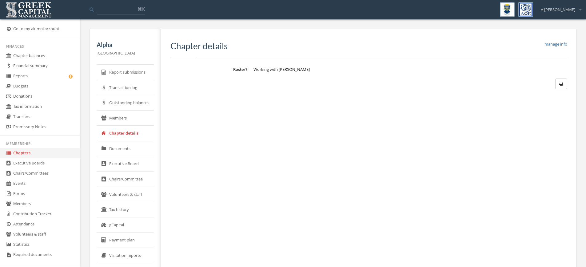
click at [135, 166] on link "Executive Board" at bounding box center [125, 163] width 57 height 15
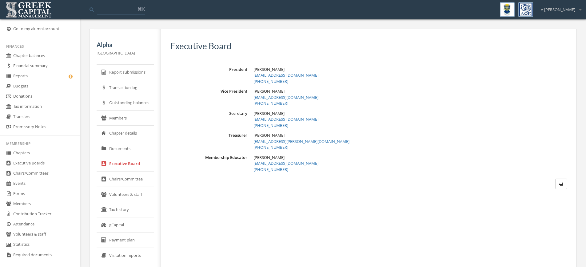
click at [128, 179] on link "Chairs/Committee" at bounding box center [125, 178] width 57 height 15
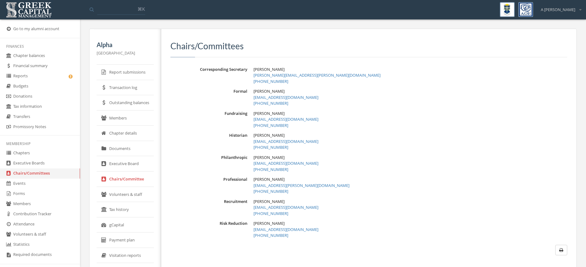
click at [123, 197] on link "Volunteers & staff" at bounding box center [125, 194] width 57 height 15
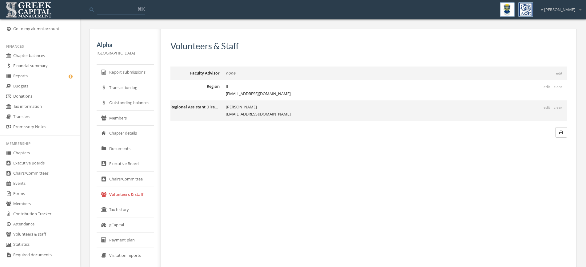
click at [36, 236] on link "Volunteers & staff" at bounding box center [40, 234] width 80 height 10
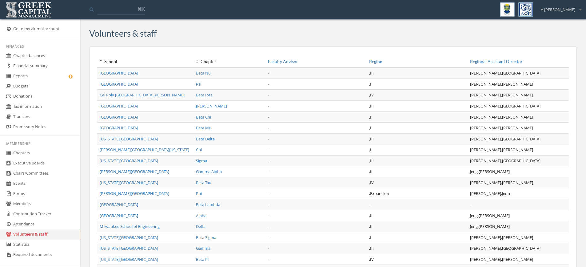
click at [115, 72] on link "[GEOGRAPHIC_DATA]" at bounding box center [119, 73] width 38 height 6
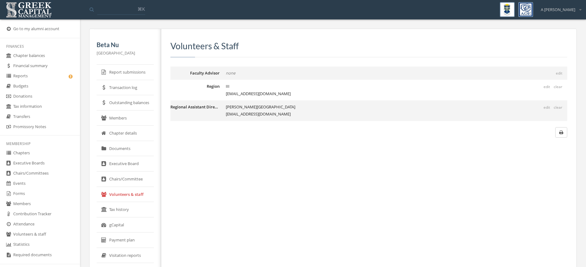
click at [549, 108] on button "edit" at bounding box center [547, 107] width 10 height 7
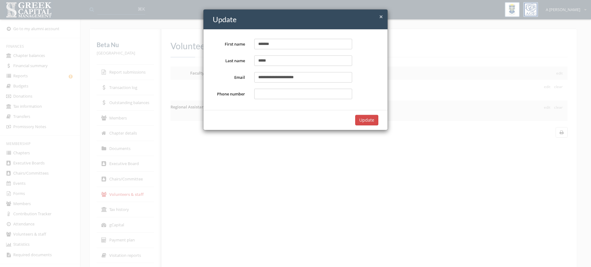
click at [379, 17] on span "×" at bounding box center [381, 16] width 4 height 9
click at [378, 14] on h4 "Update" at bounding box center [298, 19] width 170 height 10
click at [379, 16] on span "×" at bounding box center [381, 16] width 4 height 9
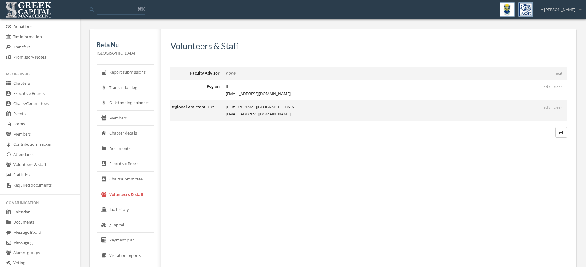
scroll to position [92, 0]
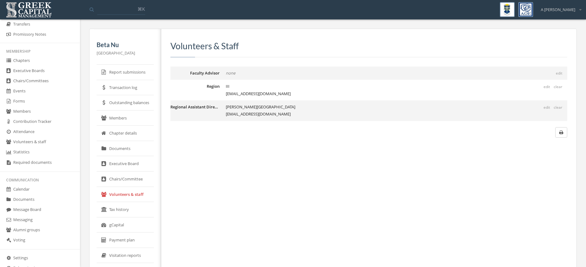
click at [33, 136] on link "Attendance" at bounding box center [40, 132] width 80 height 10
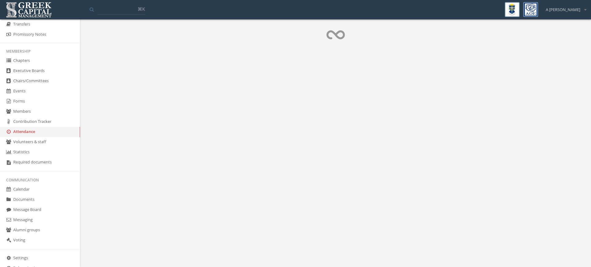
click at [33, 143] on link "Volunteers & staff" at bounding box center [40, 142] width 80 height 10
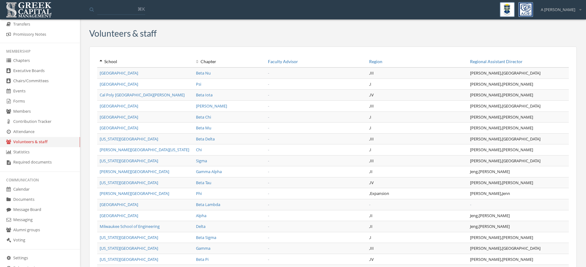
click at [30, 113] on link "Members" at bounding box center [40, 111] width 80 height 10
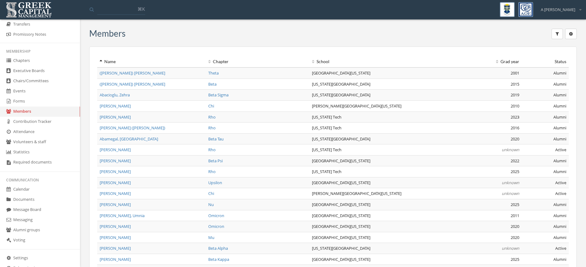
click at [560, 32] on button "button" at bounding box center [557, 34] width 11 height 10
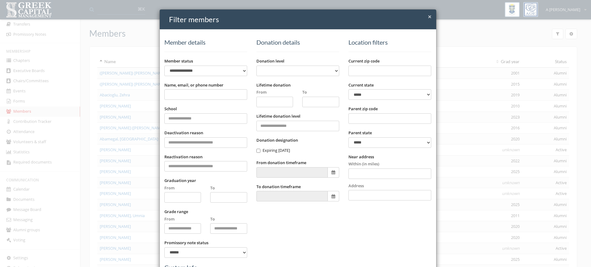
click at [190, 88] on div "Name, email, or phone number" at bounding box center [205, 91] width 83 height 18
click at [193, 92] on input "Name, email, or phone number" at bounding box center [205, 94] width 83 height 10
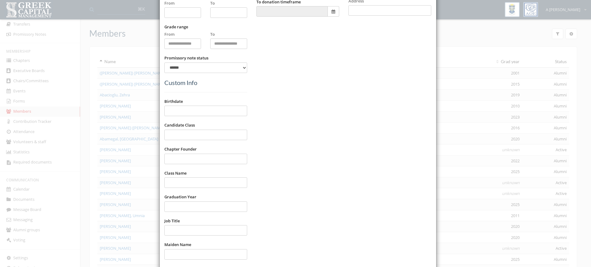
scroll to position [313, 0]
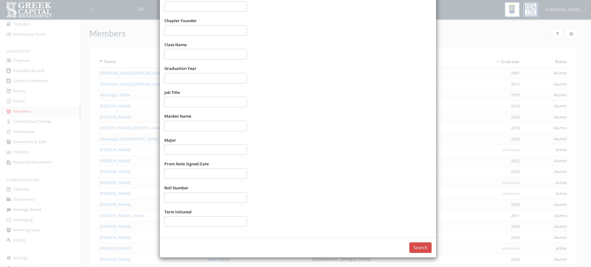
type input "*****"
click at [422, 242] on button "Search" at bounding box center [420, 247] width 22 height 10
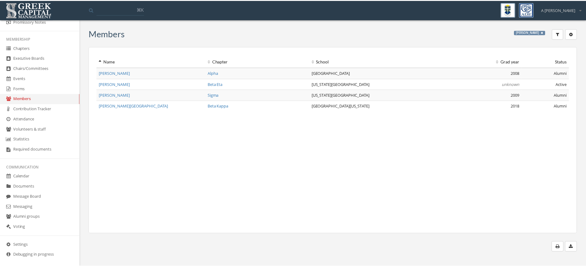
scroll to position [110, 0]
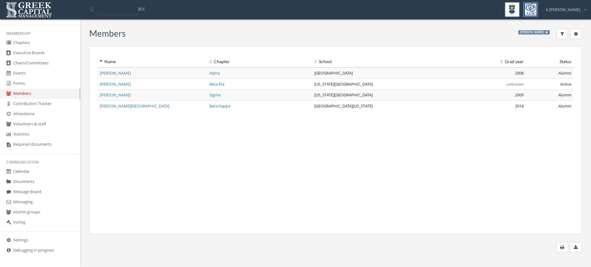
click at [24, 239] on link "Settings" at bounding box center [40, 240] width 80 height 10
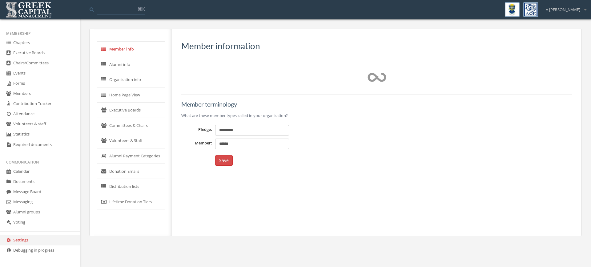
click at [130, 138] on link "Volunteers & Staff" at bounding box center [131, 140] width 68 height 15
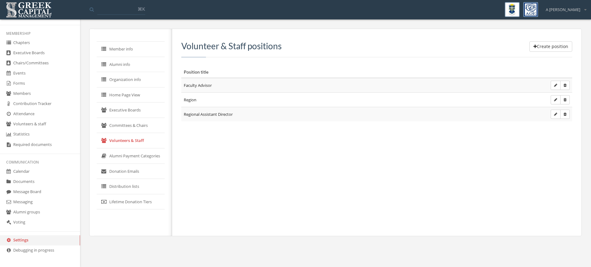
click at [127, 142] on link "Volunteers & Staff" at bounding box center [131, 140] width 68 height 15
click at [558, 45] on button "Create position" at bounding box center [550, 46] width 43 height 10
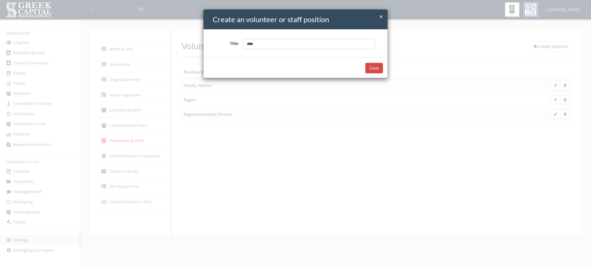
type input "****"
click at [377, 69] on button "Save" at bounding box center [374, 68] width 18 height 10
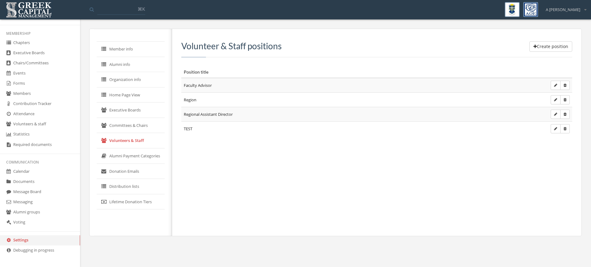
click at [43, 127] on link "Volunteers & staff" at bounding box center [40, 124] width 80 height 10
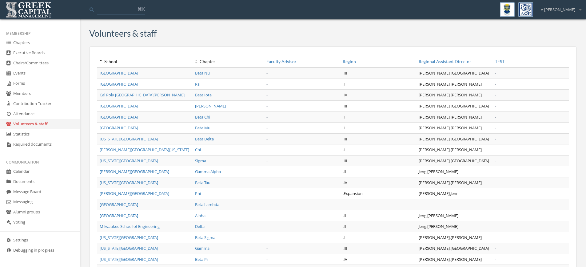
click at [117, 87] on td "[GEOGRAPHIC_DATA]" at bounding box center [144, 83] width 95 height 11
click at [117, 82] on link "[GEOGRAPHIC_DATA]" at bounding box center [119, 84] width 38 height 6
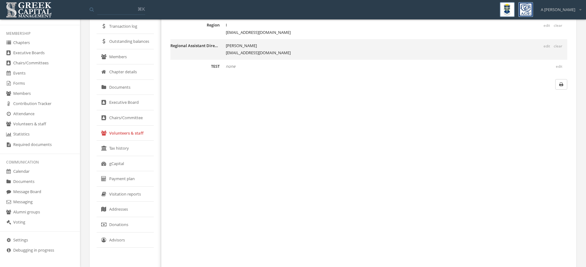
scroll to position [77, 0]
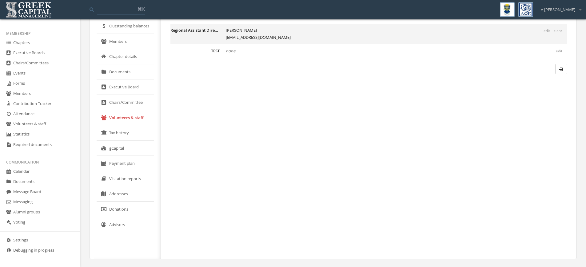
click at [24, 241] on link "Settings" at bounding box center [40, 240] width 80 height 10
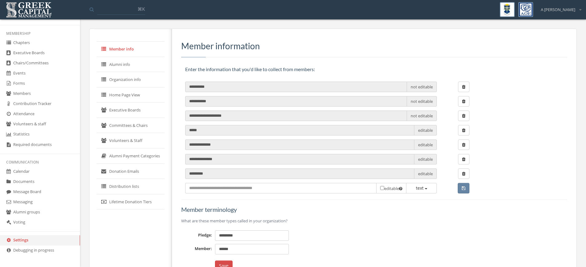
click at [133, 138] on link "Volunteers & Staff" at bounding box center [131, 140] width 68 height 15
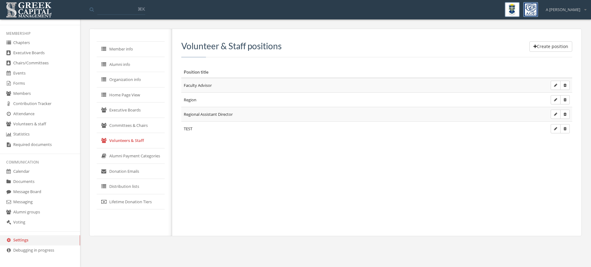
click at [563, 130] on button "button" at bounding box center [565, 128] width 10 height 9
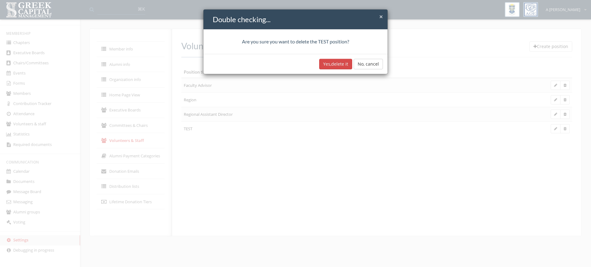
click at [334, 66] on button "Yes, delete it" at bounding box center [335, 64] width 33 height 10
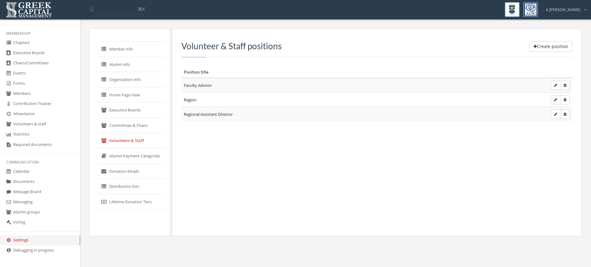
click at [131, 48] on link "Member info" at bounding box center [131, 49] width 68 height 15
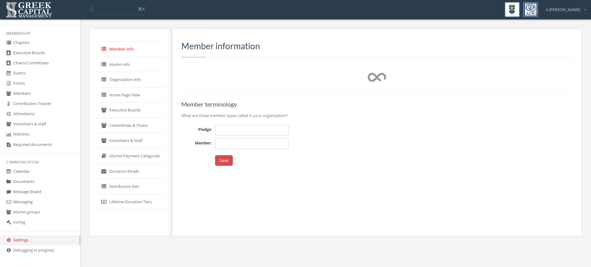
type input "*********"
type input "******"
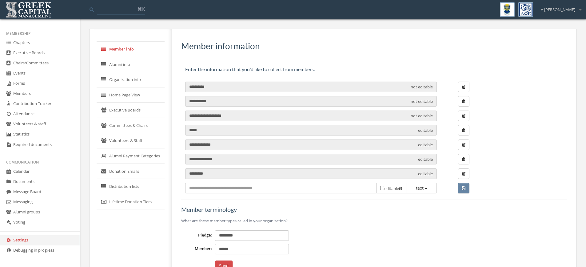
click at [119, 65] on link "Alumni info" at bounding box center [131, 64] width 68 height 15
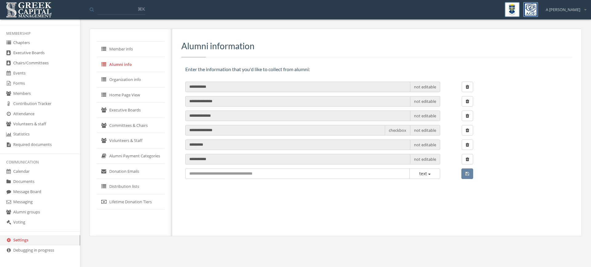
click at [142, 80] on link "Organization info" at bounding box center [131, 79] width 68 height 15
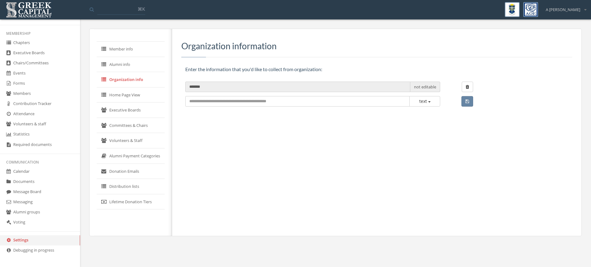
click at [131, 101] on link "Home Page View" at bounding box center [131, 94] width 68 height 15
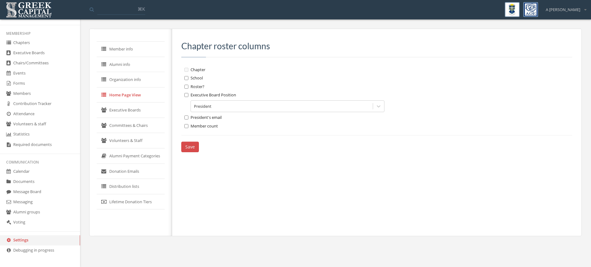
click at [127, 115] on link "Executive Boards" at bounding box center [131, 109] width 68 height 15
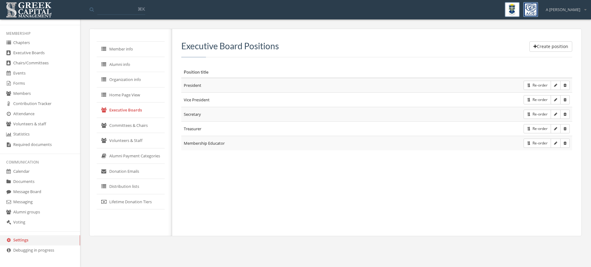
click at [126, 127] on link "Committees & Chairs" at bounding box center [131, 125] width 68 height 15
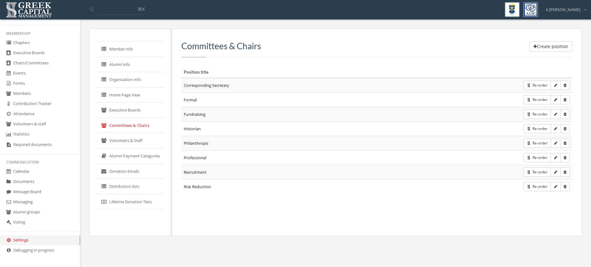
click at [126, 148] on link "Alumni Payment Categories" at bounding box center [131, 155] width 68 height 15
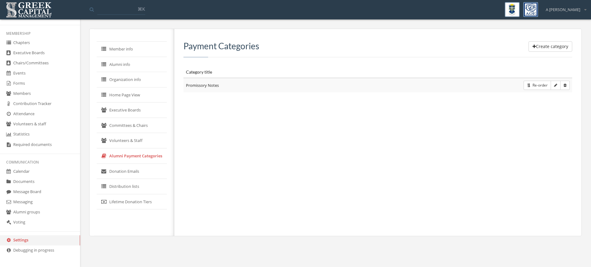
click at [126, 173] on link "Donation Emails" at bounding box center [132, 171] width 70 height 15
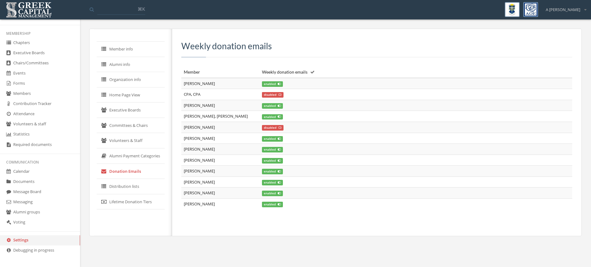
click at [134, 185] on link "Distribution lists" at bounding box center [131, 186] width 68 height 15
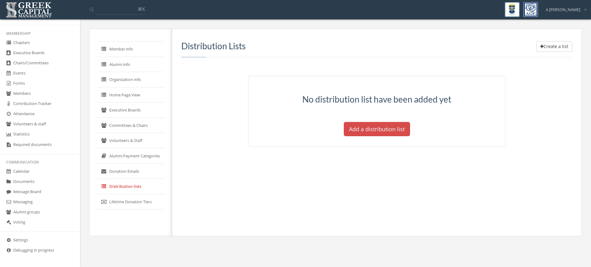
click at [372, 132] on button "Add a distribution list" at bounding box center [377, 129] width 66 height 14
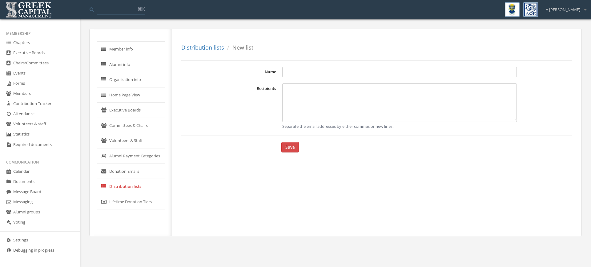
click at [298, 99] on textarea "Recipients" at bounding box center [399, 102] width 234 height 38
type textarea "*"
click at [207, 46] on link "Distribution lists" at bounding box center [202, 47] width 43 height 7
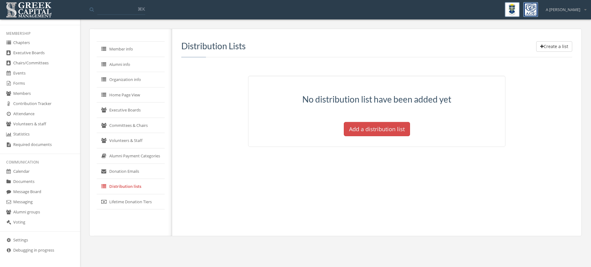
click at [125, 204] on link "Lifetime Donation Tiers" at bounding box center [131, 201] width 68 height 15
click at [33, 124] on link "Volunteers & staff" at bounding box center [40, 124] width 80 height 10
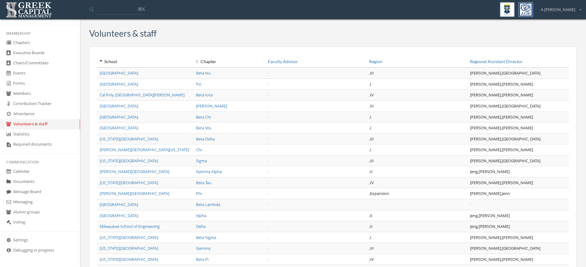
click at [42, 106] on link "Contribution Tracker" at bounding box center [40, 104] width 80 height 10
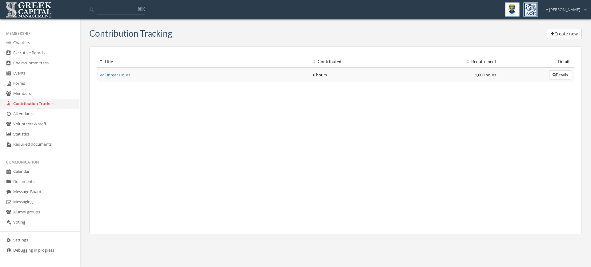
click at [110, 69] on td "Volunteer Hours" at bounding box center [203, 74] width 213 height 14
click at [110, 74] on link "Volunteer Hours" at bounding box center [115, 75] width 30 height 6
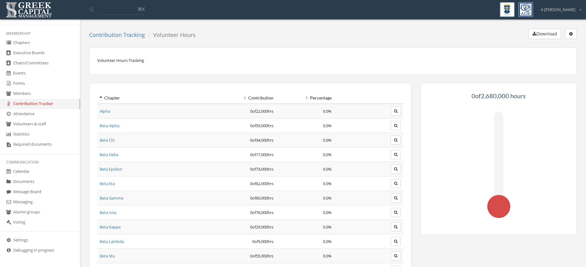
click at [569, 39] on div "Download Edit Delete" at bounding box center [388, 35] width 377 height 13
click at [574, 33] on button "button" at bounding box center [571, 34] width 12 height 10
click at [553, 47] on link "Edit" at bounding box center [552, 47] width 44 height 10
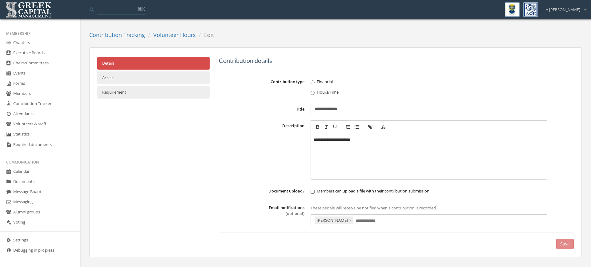
click at [134, 81] on link "Access" at bounding box center [153, 77] width 112 height 13
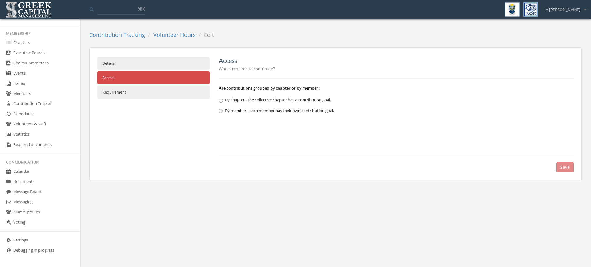
click at [130, 92] on link "Requirement" at bounding box center [153, 92] width 112 height 13
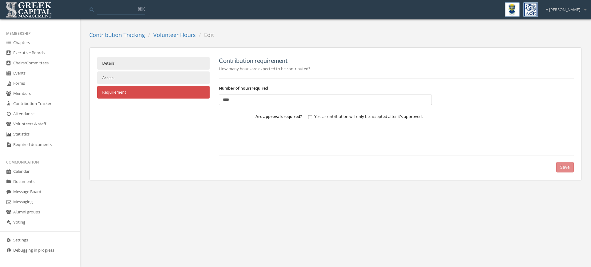
click at [187, 34] on link "Volunteer Hours" at bounding box center [174, 34] width 42 height 7
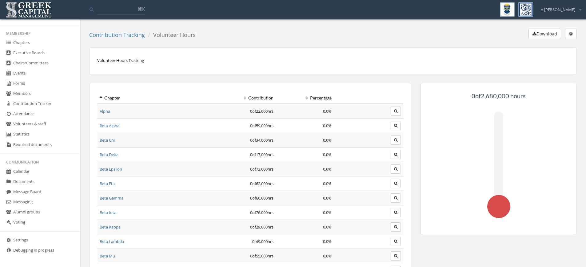
click at [567, 37] on button "button" at bounding box center [571, 34] width 12 height 10
click at [560, 62] on link "Delete" at bounding box center [552, 62] width 44 height 10
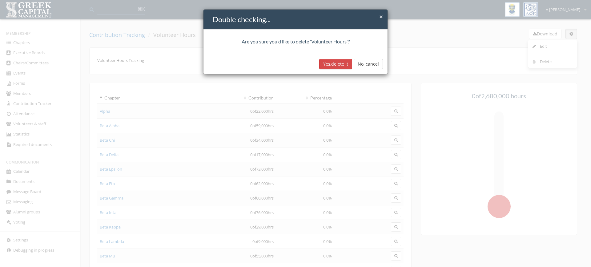
click at [341, 67] on button "Yes, delete it" at bounding box center [335, 64] width 33 height 10
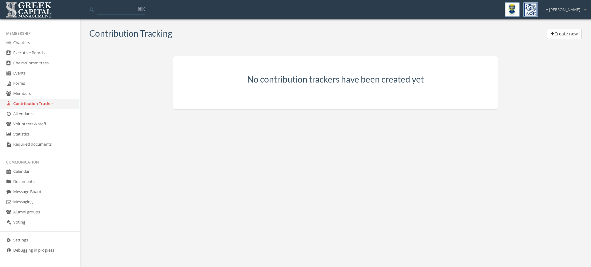
click at [28, 95] on link "Members" at bounding box center [40, 94] width 80 height 10
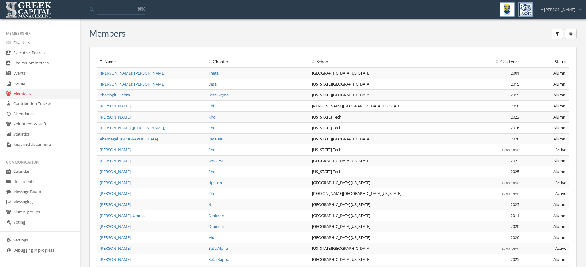
click at [120, 74] on span "(Linderman) Love, Christine" at bounding box center [133, 73] width 66 height 6
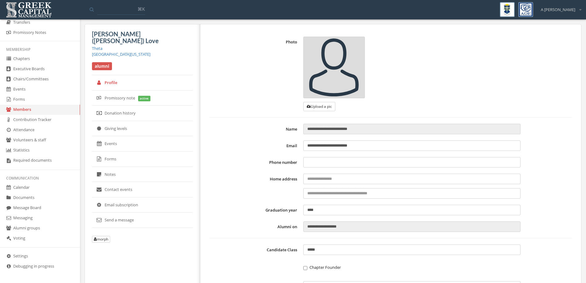
scroll to position [94, 0]
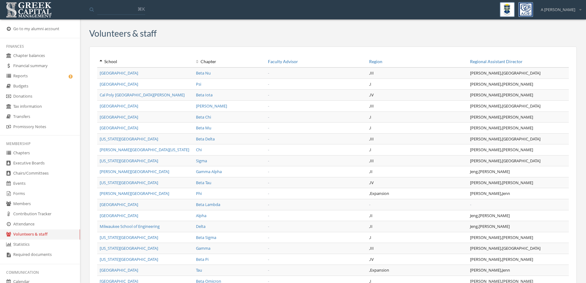
click at [25, 182] on link "Events" at bounding box center [40, 183] width 80 height 10
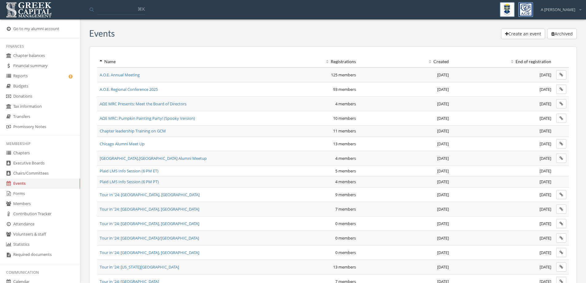
click at [442, 53] on div "Name Registrations Created End of registration A.O.E. Annual Meeting 125 member…" at bounding box center [333, 188] width 488 height 285
click at [441, 59] on th "Created" at bounding box center [404, 61] width 93 height 11
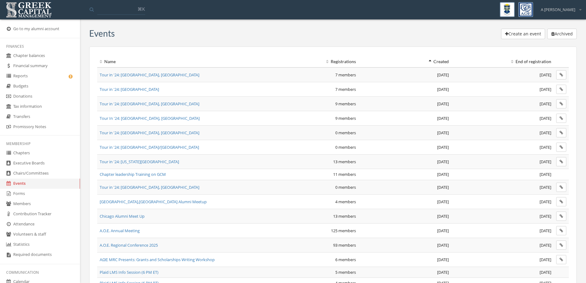
click at [441, 61] on th "Created" at bounding box center [404, 61] width 93 height 11
